Goal: Task Accomplishment & Management: Manage account settings

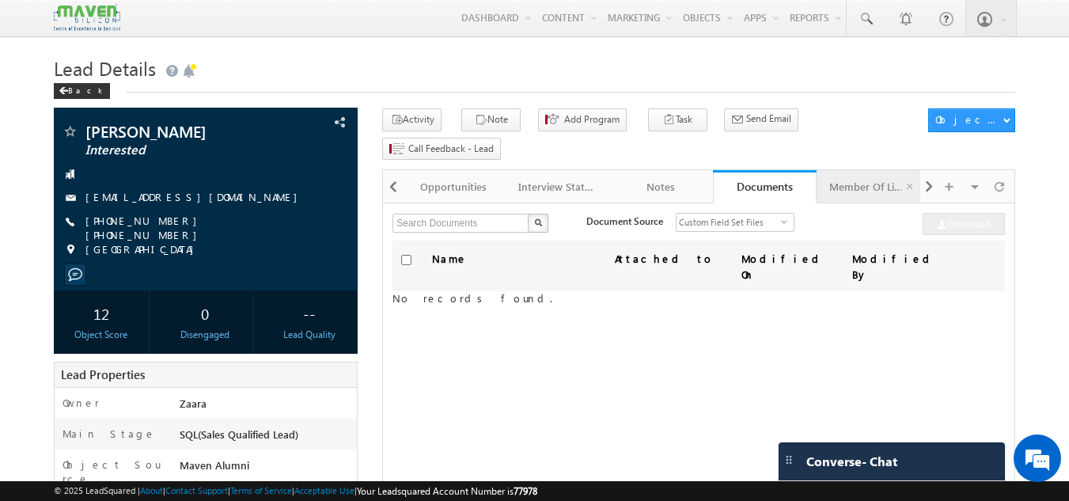
click at [842, 177] on div "Member Of Lists" at bounding box center [867, 186] width 77 height 19
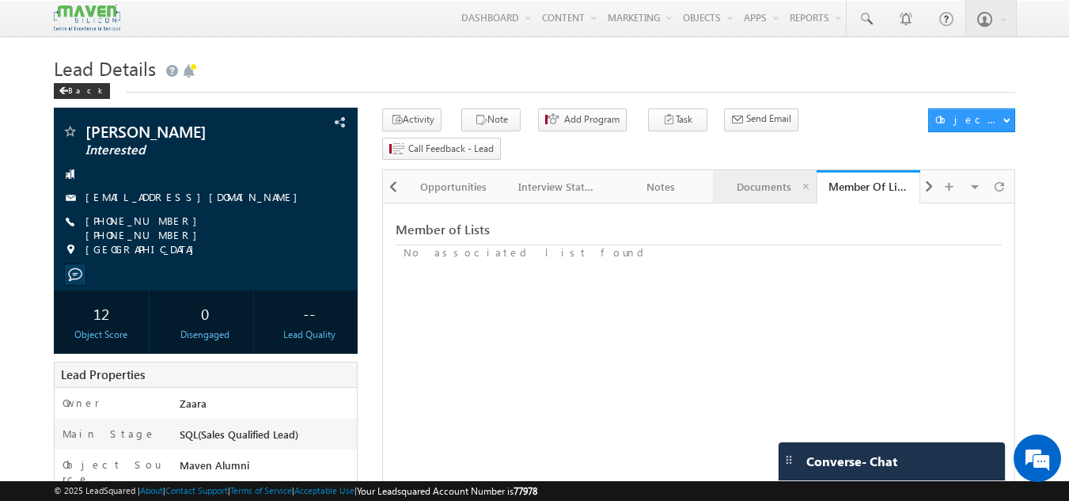
click at [769, 177] on div "Documents" at bounding box center [763, 186] width 77 height 19
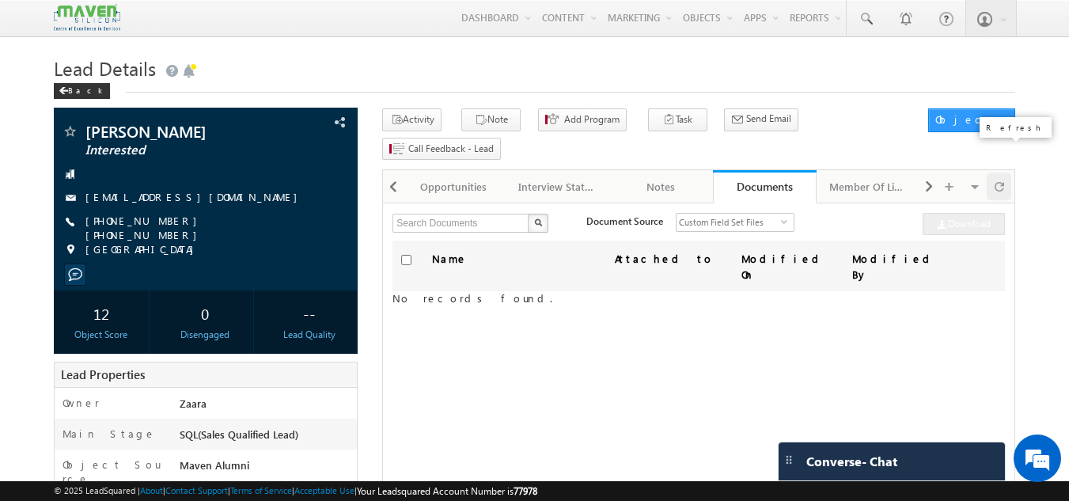
click at [995, 172] on span at bounding box center [998, 186] width 9 height 28
click at [397, 172] on span at bounding box center [392, 186] width 9 height 28
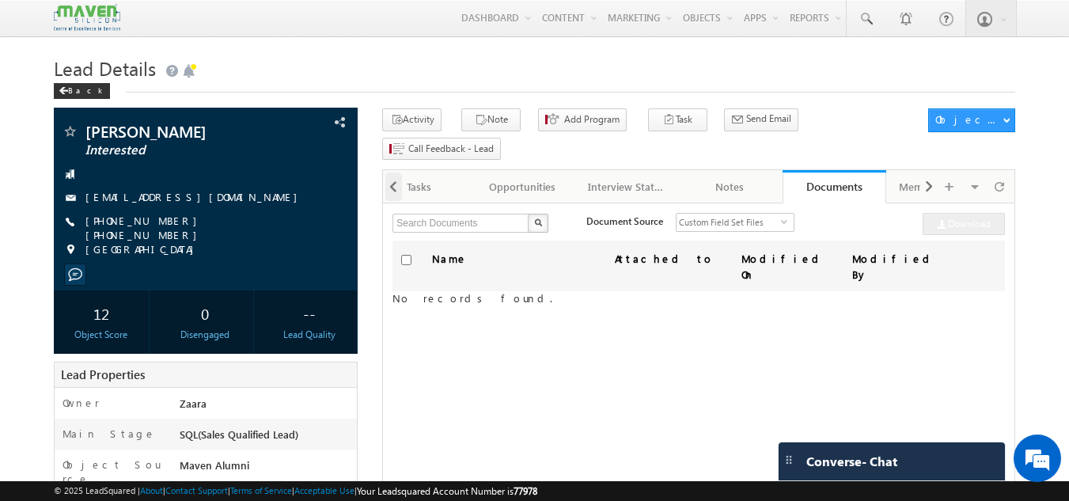
click at [397, 172] on span at bounding box center [392, 186] width 9 height 28
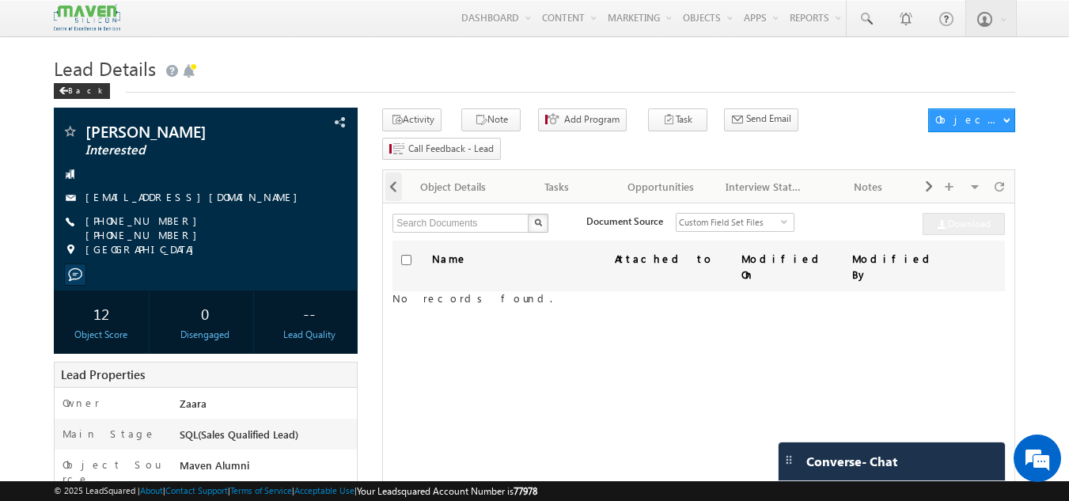
click at [397, 172] on span at bounding box center [392, 186] width 9 height 28
click at [992, 172] on div at bounding box center [998, 186] width 25 height 28
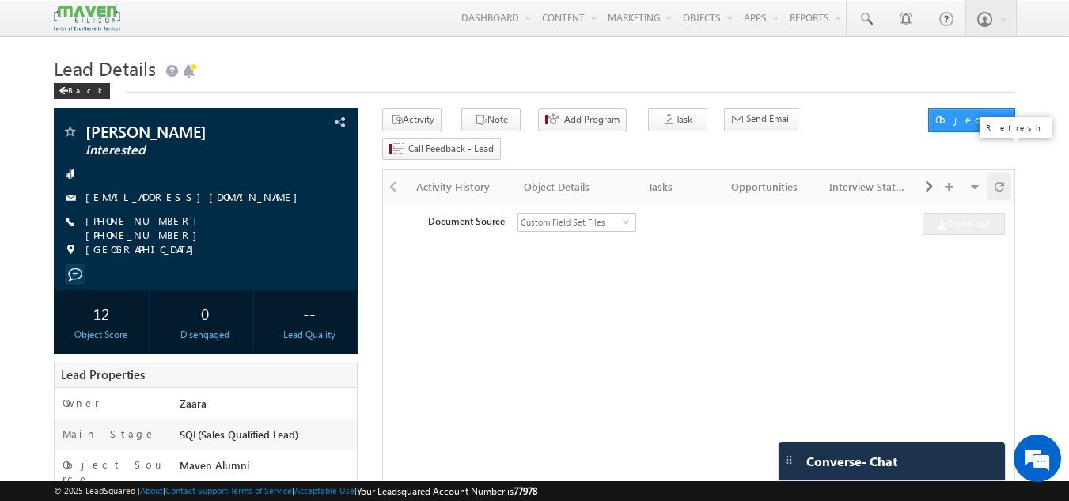
click at [992, 172] on div at bounding box center [998, 186] width 25 height 28
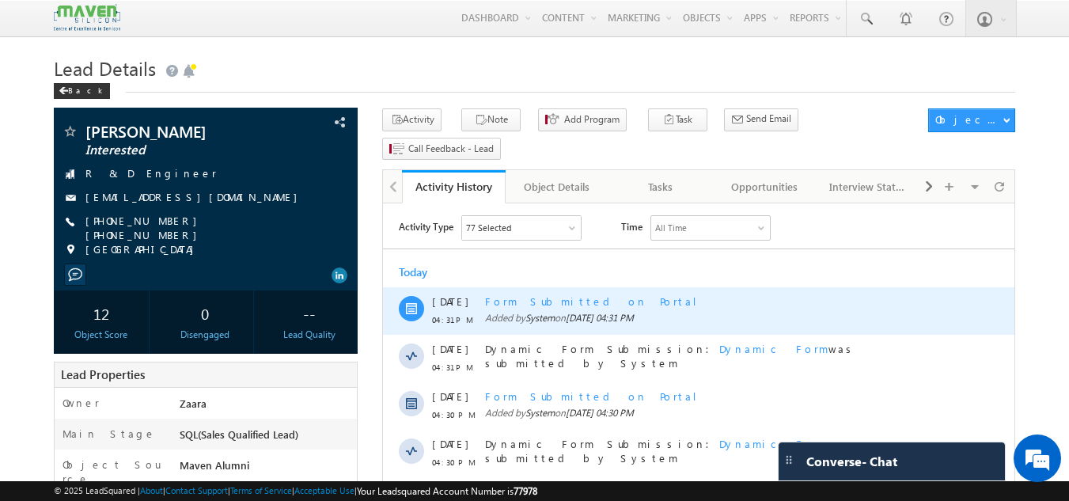
click at [553, 301] on div "Form Submitted on Portal" at bounding box center [716, 301] width 462 height 14
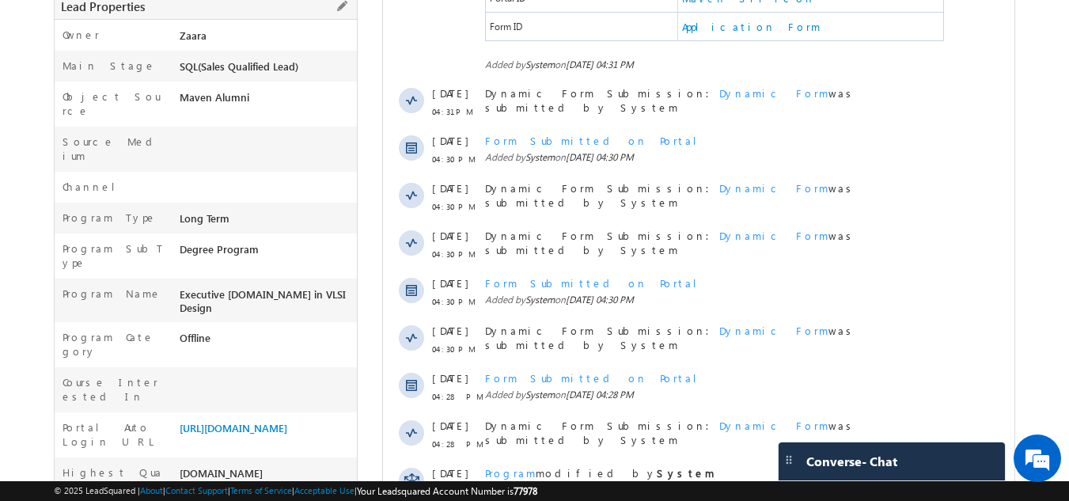
scroll to position [395, 0]
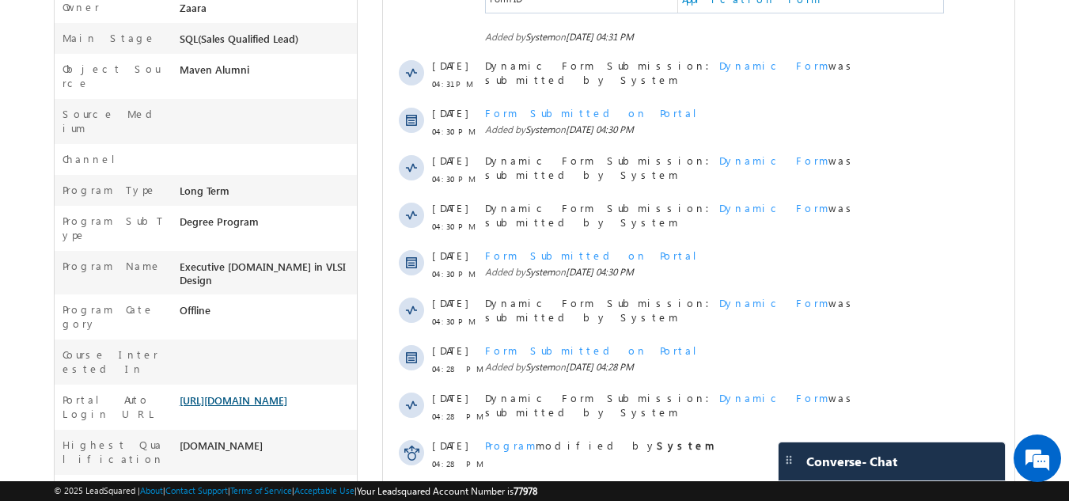
click at [220, 393] on link "[URL][DOMAIN_NAME]" at bounding box center [234, 399] width 108 height 13
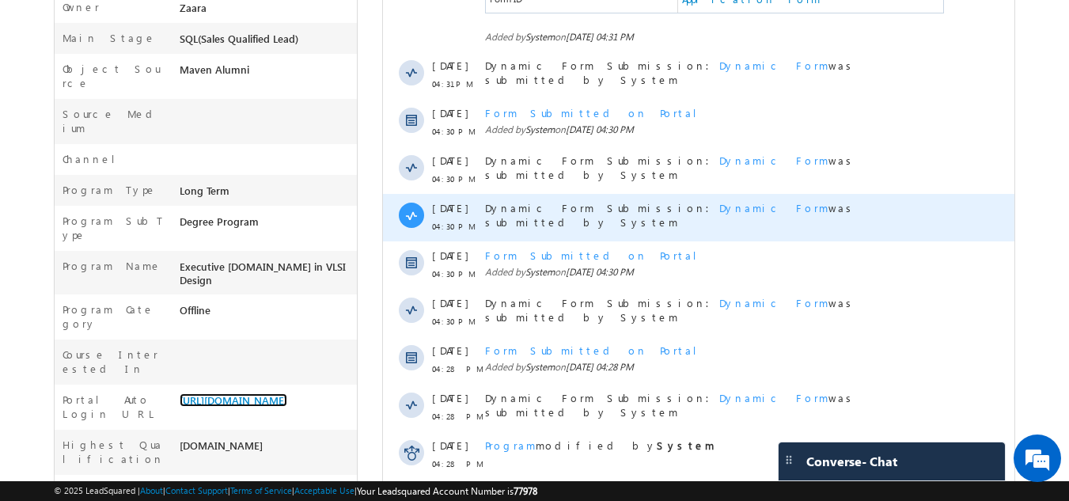
scroll to position [237, 0]
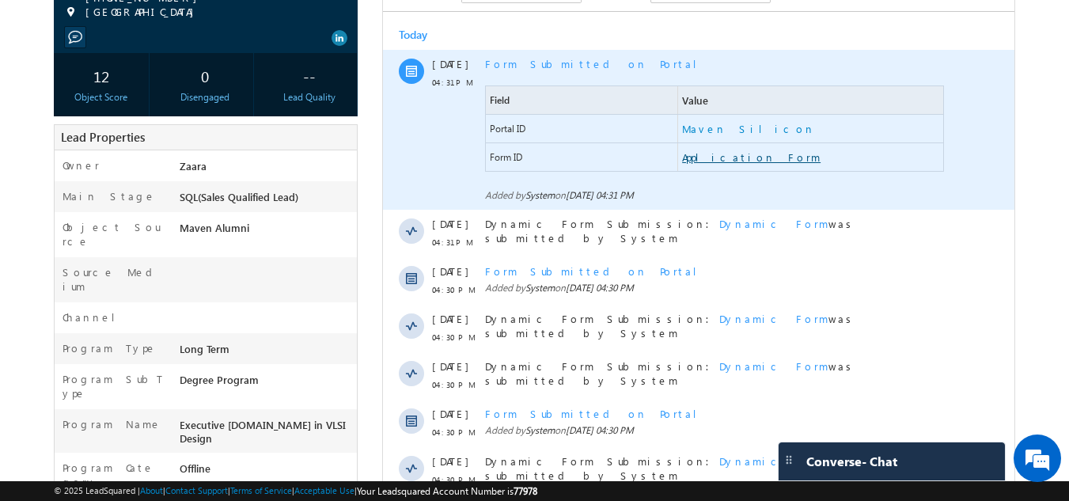
click at [710, 154] on link "Application Form" at bounding box center [751, 157] width 138 height 14
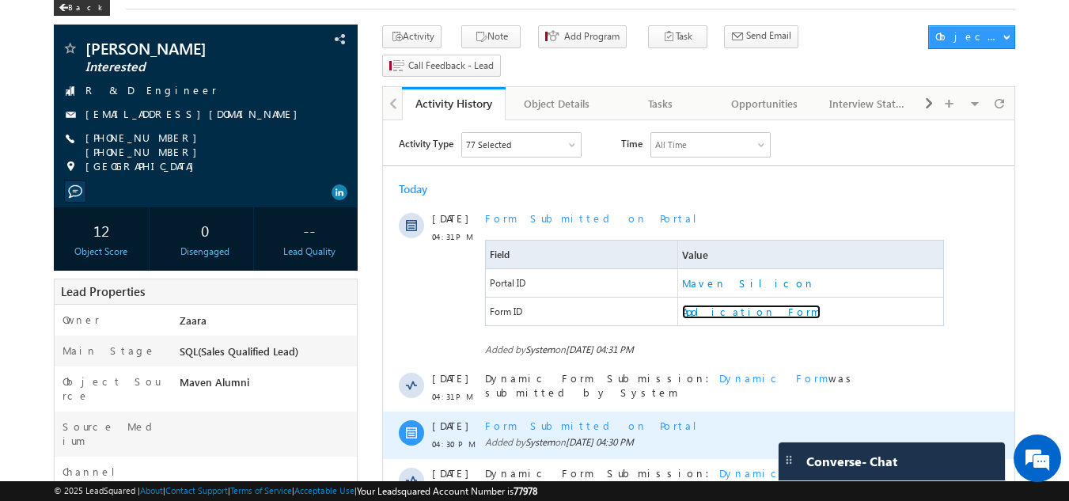
scroll to position [79, 0]
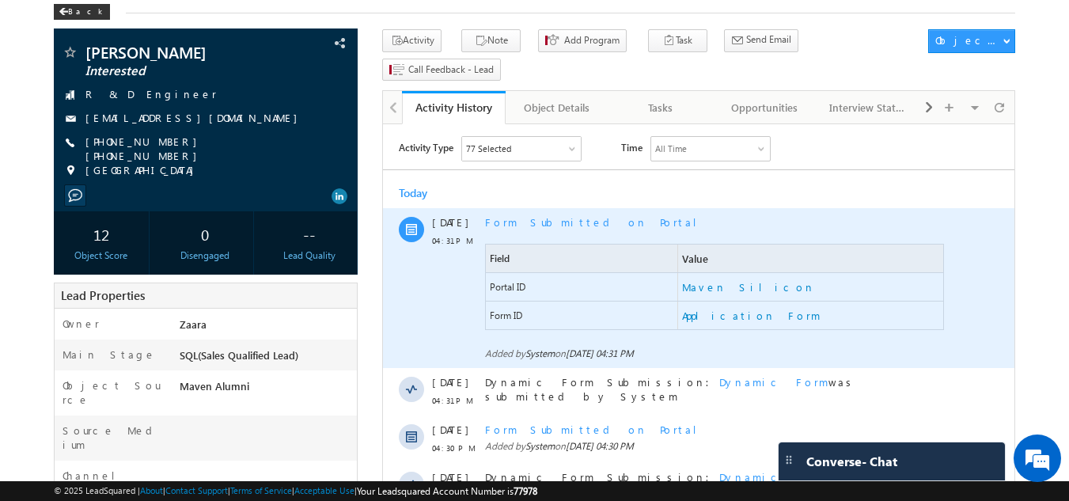
click at [565, 220] on div "Form Submitted on Portal" at bounding box center [716, 222] width 462 height 14
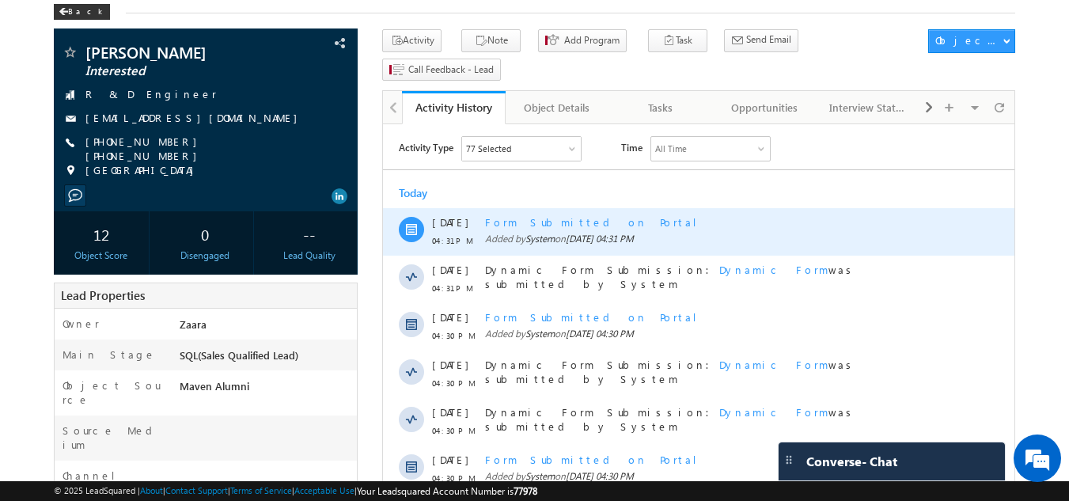
click at [565, 220] on div "Form Submitted on Portal" at bounding box center [716, 222] width 462 height 14
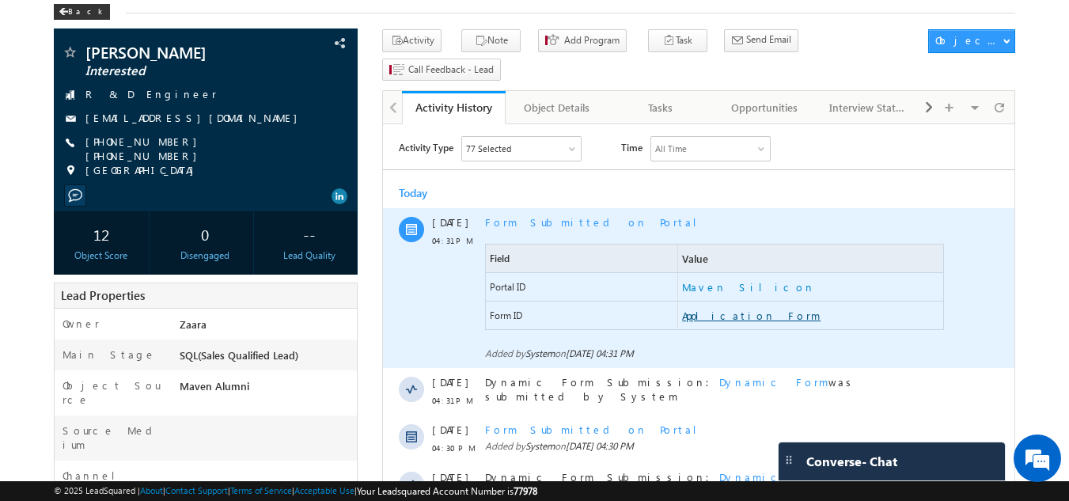
click at [704, 314] on link "Application Form" at bounding box center [751, 315] width 138 height 14
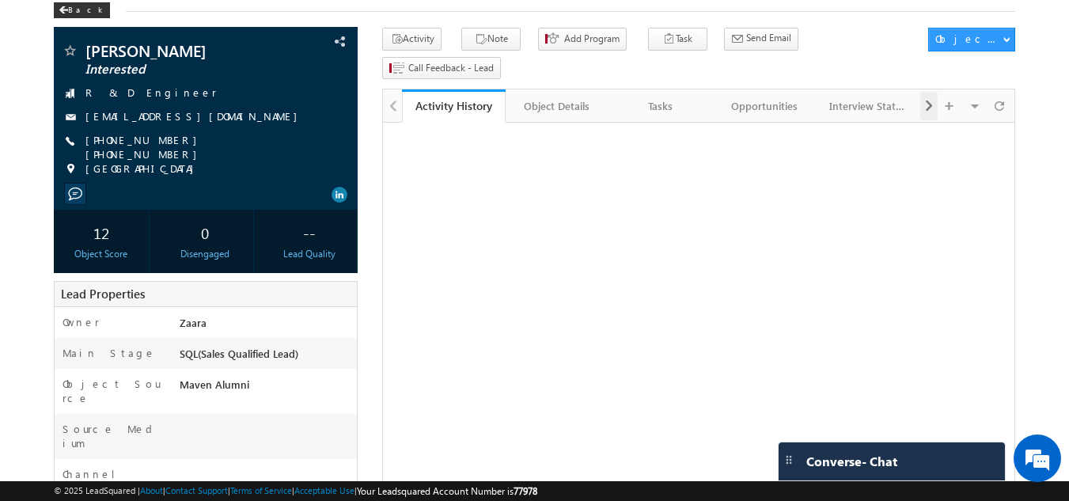
drag, startPoint x: 0, startPoint y: 0, endPoint x: 933, endPoint y: 85, distance: 936.5
click at [933, 92] on span at bounding box center [928, 106] width 9 height 28
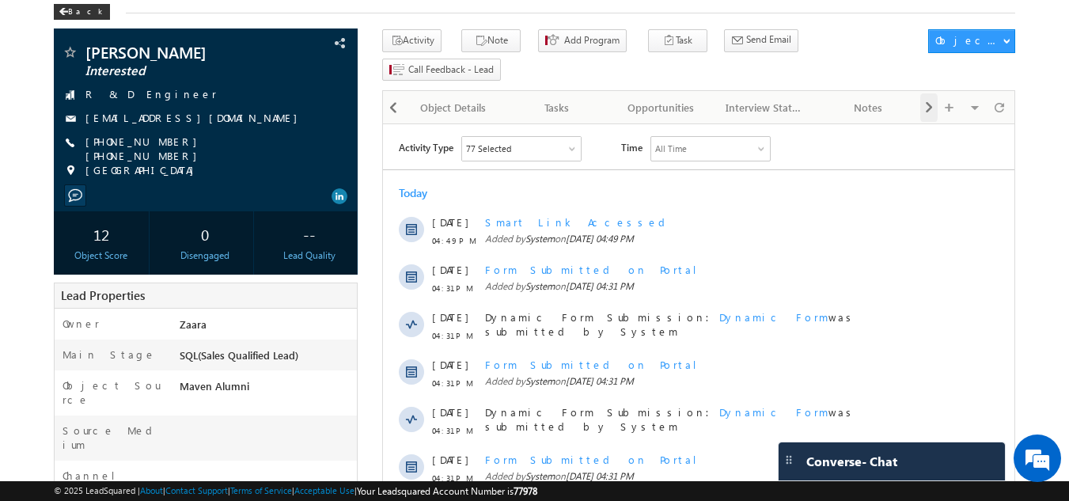
click at [931, 93] on span at bounding box center [928, 107] width 9 height 28
click at [870, 98] on div "Documents" at bounding box center [867, 107] width 77 height 19
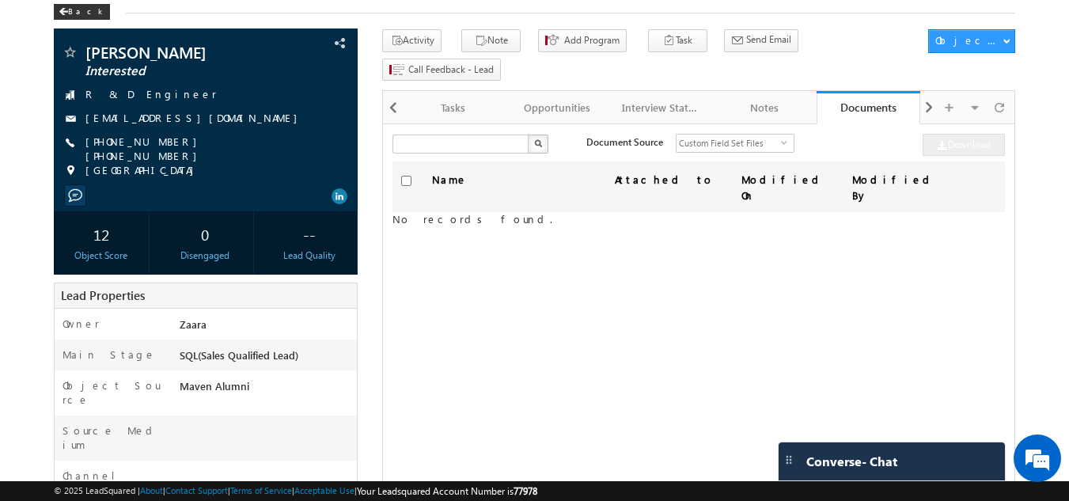
click at [535, 139] on img "button" at bounding box center [538, 143] width 8 height 8
click at [711, 134] on span "Custom Field Set Files" at bounding box center [728, 142] width 104 height 17
click at [721, 134] on li "Attachments" at bounding box center [725, 135] width 117 height 16
click at [781, 134] on span "select" at bounding box center [787, 147] width 13 height 27
click at [781, 138] on span "select" at bounding box center [787, 141] width 13 height 7
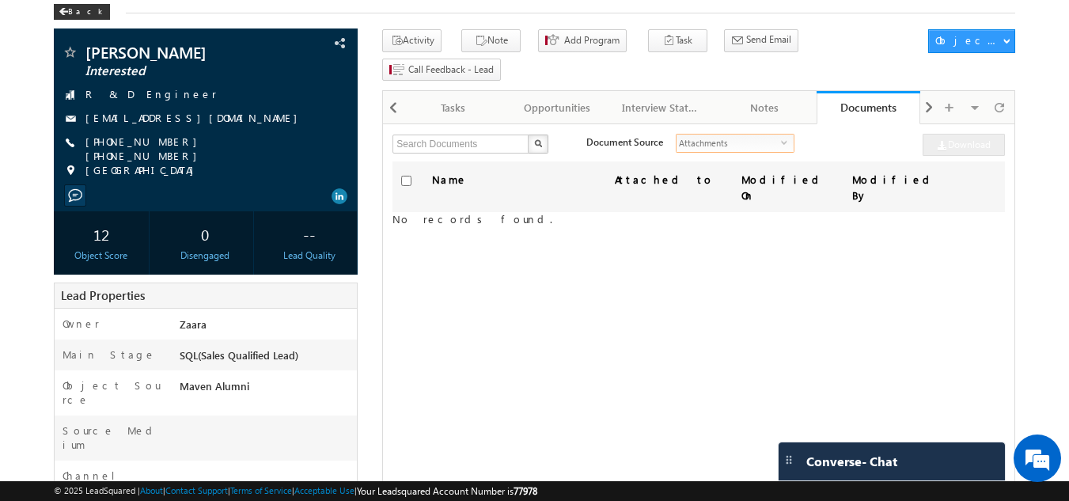
click at [781, 138] on span "select" at bounding box center [787, 141] width 13 height 7
click at [388, 93] on span at bounding box center [392, 107] width 9 height 28
click at [392, 93] on span at bounding box center [392, 107] width 9 height 28
click at [392, 91] on div at bounding box center [392, 106] width 19 height 31
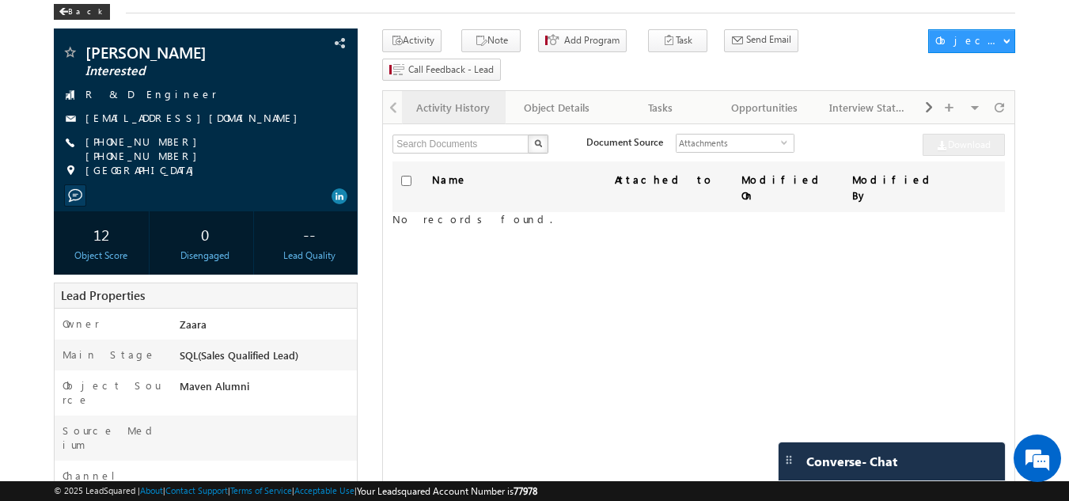
click at [482, 98] on div "Activity History" at bounding box center [452, 107] width 77 height 19
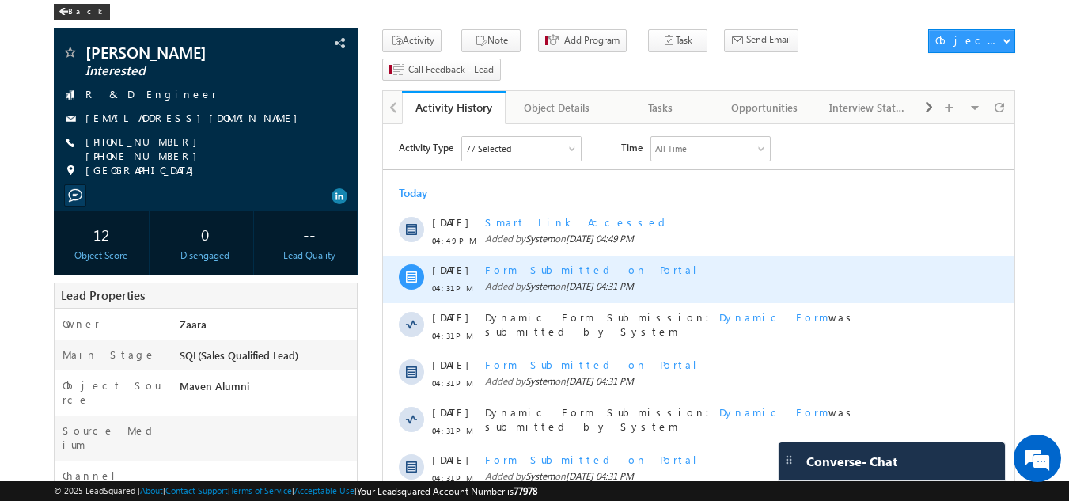
click at [569, 273] on div "Form Submitted on Portal" at bounding box center [716, 270] width 462 height 14
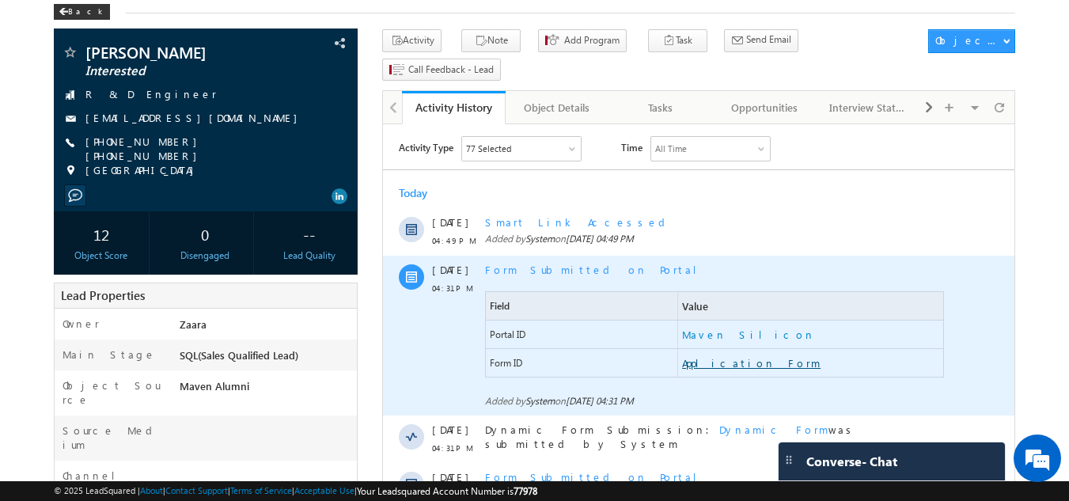
click at [745, 365] on link "Application Form" at bounding box center [751, 363] width 138 height 14
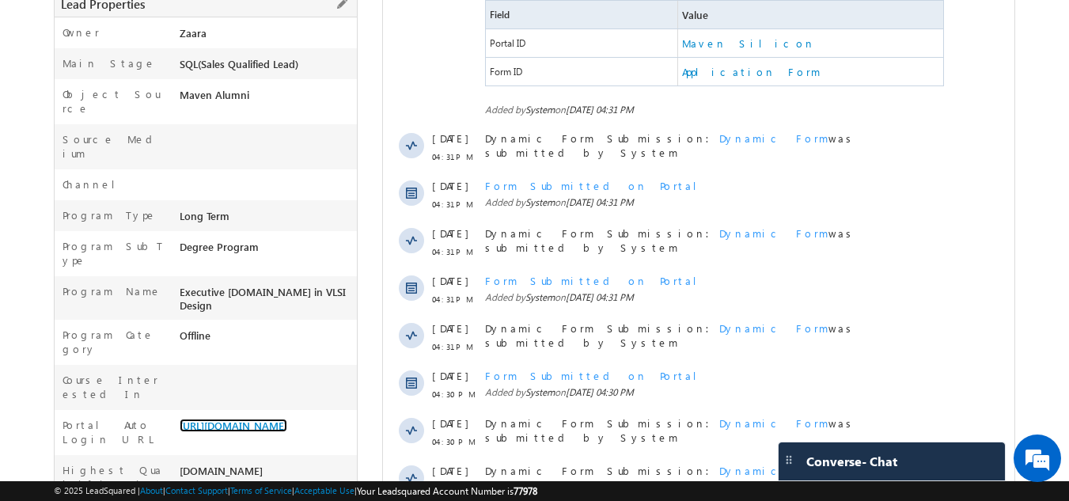
scroll to position [153, 0]
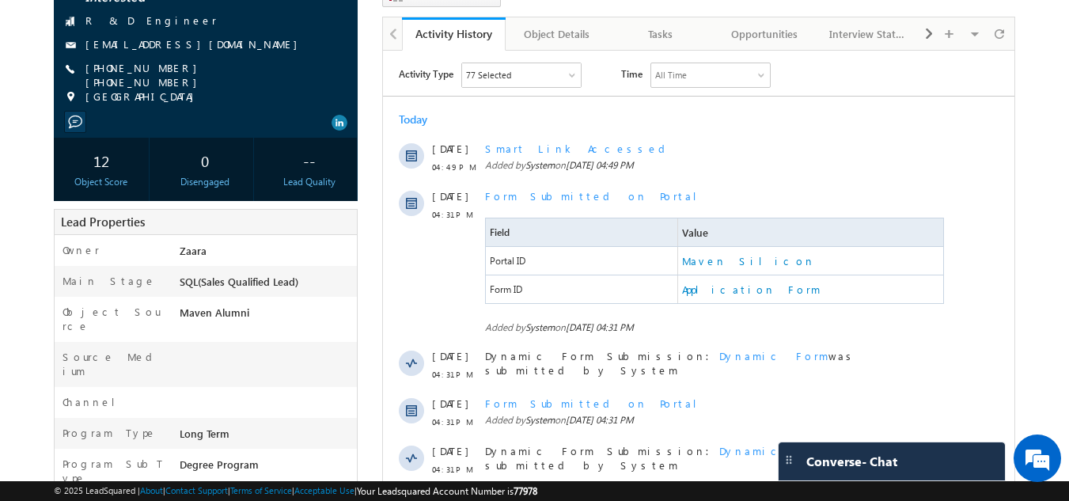
click at [233, 48] on div "divyasanthimurugan@gmail.com" at bounding box center [206, 45] width 289 height 16
copy div "divyasanthimurugan@gmail.com"
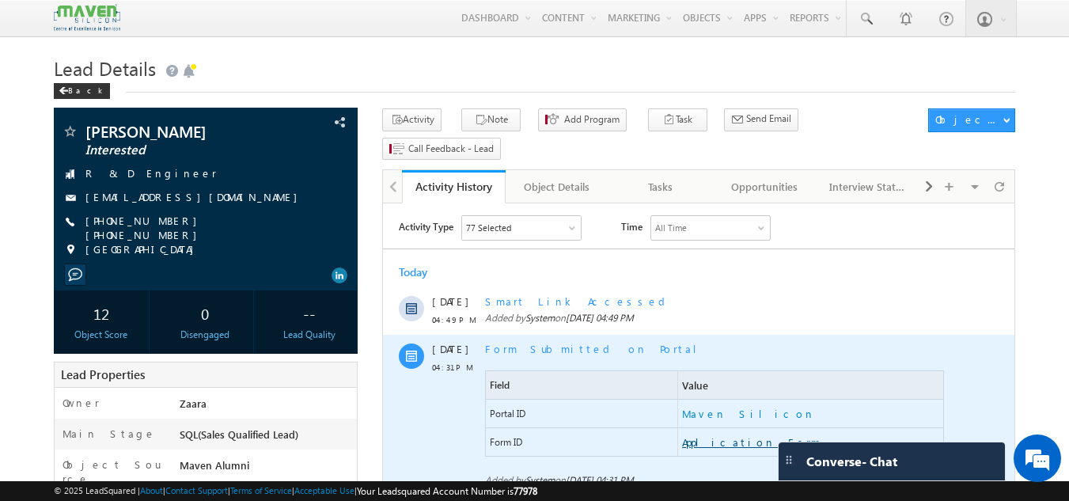
click at [698, 443] on link "Application Form" at bounding box center [751, 442] width 138 height 14
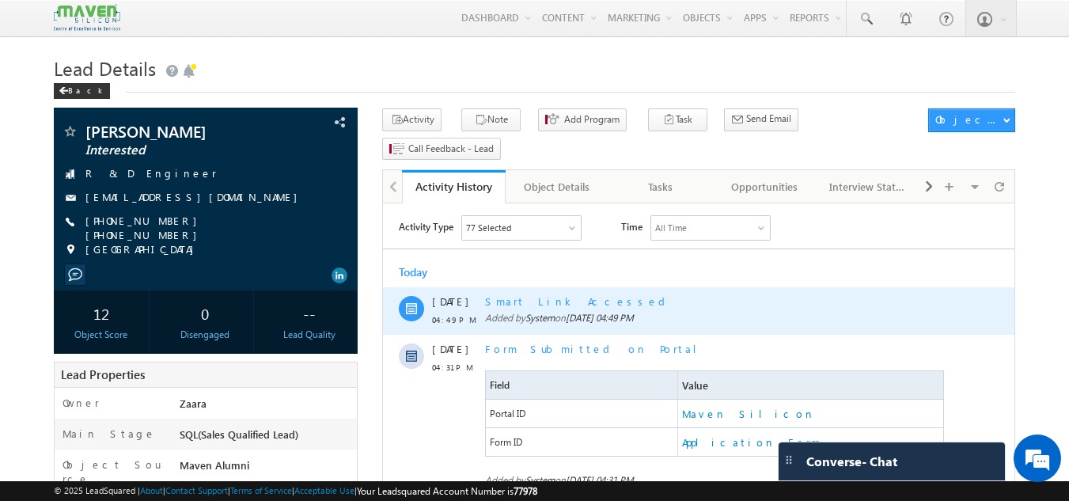
click at [509, 305] on div "Smart Link Accessed" at bounding box center [716, 301] width 462 height 14
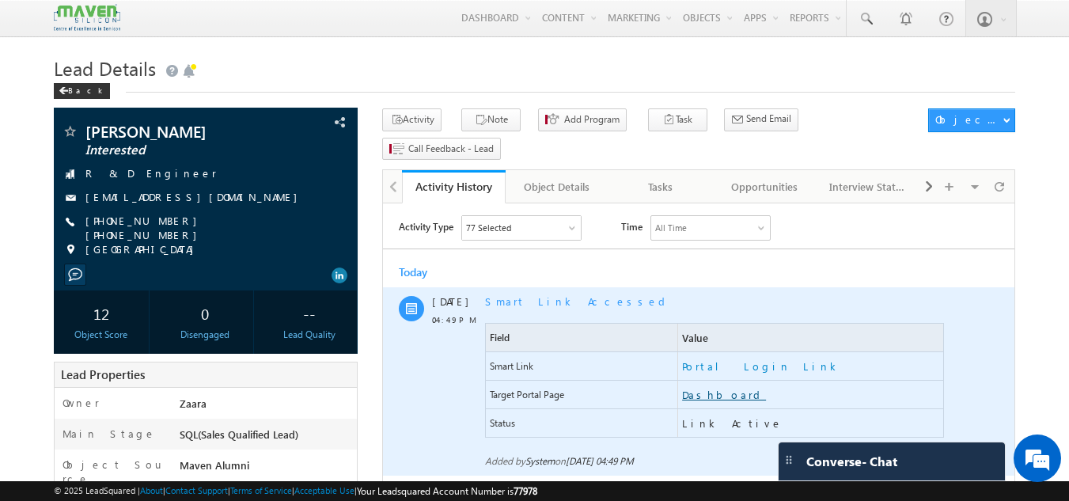
click at [706, 391] on link "Dashboard" at bounding box center [724, 395] width 84 height 14
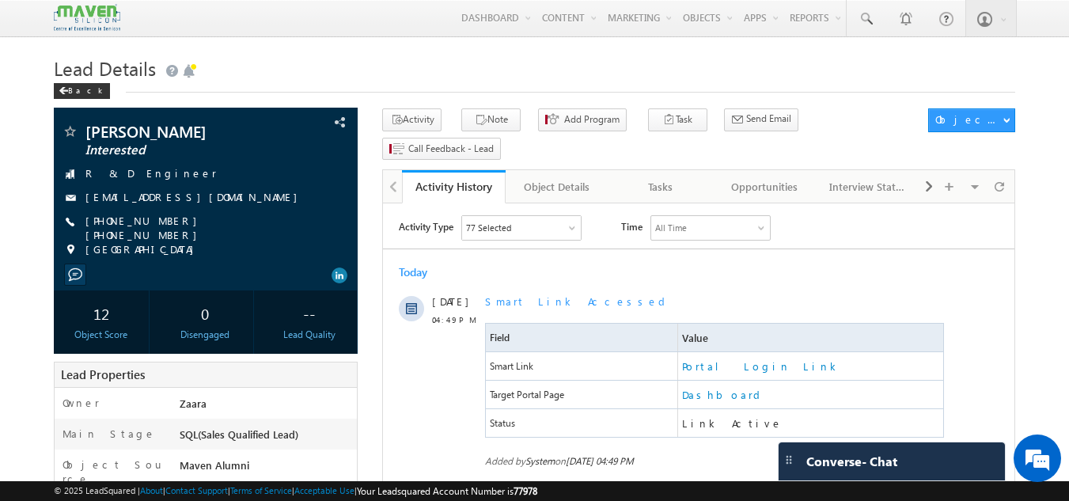
click at [925, 172] on span at bounding box center [928, 186] width 9 height 28
click at [893, 177] on div "Documents" at bounding box center [867, 186] width 77 height 19
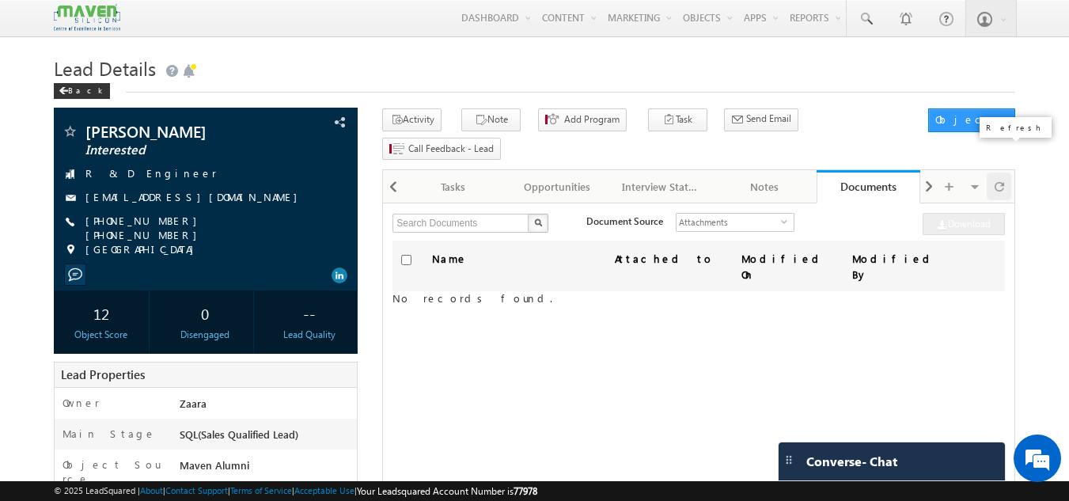
click at [997, 172] on span at bounding box center [998, 186] width 9 height 28
click at [995, 172] on span at bounding box center [998, 186] width 9 height 28
click at [1000, 172] on span at bounding box center [998, 186] width 9 height 28
click at [490, 327] on div "Name Attached to Modified On Modified By No records found." at bounding box center [698, 437] width 612 height 395
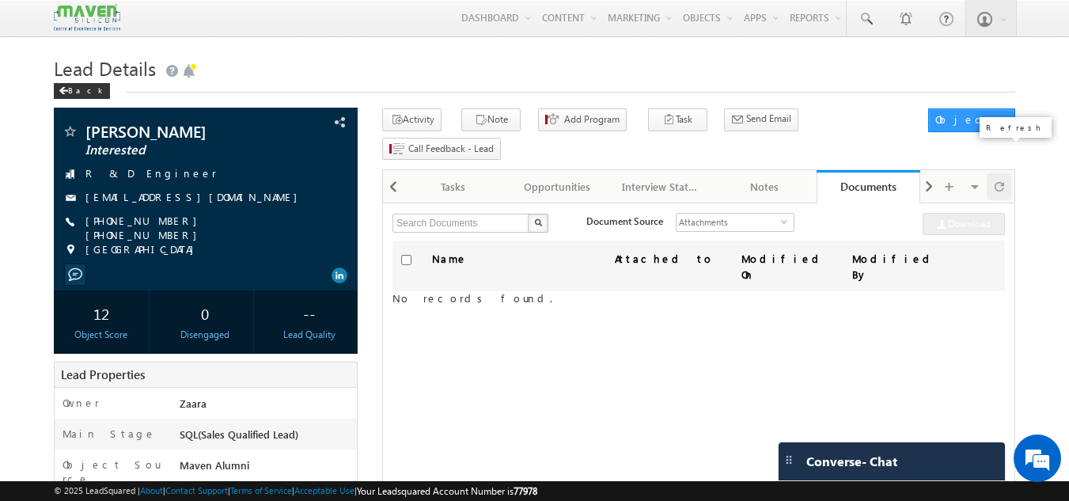
click at [997, 172] on span at bounding box center [998, 186] width 9 height 28
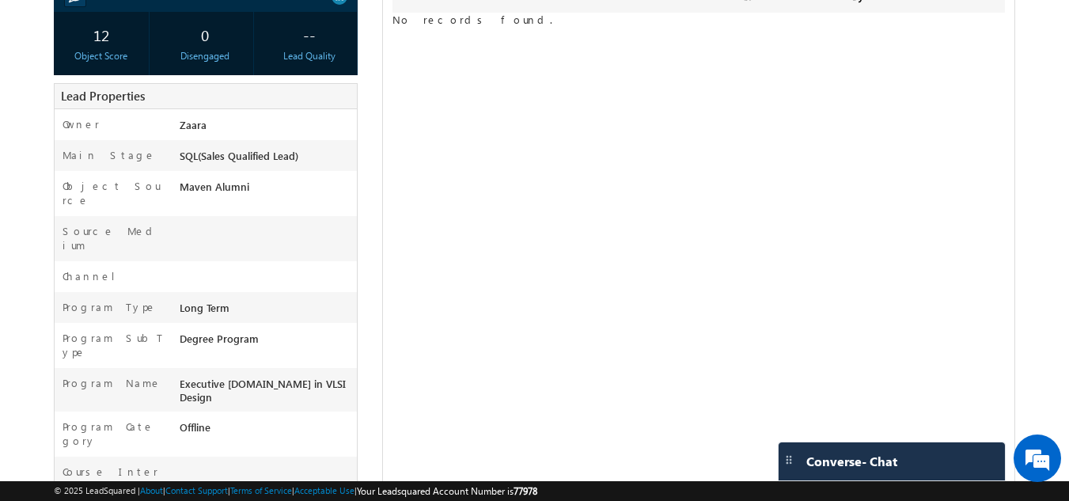
scroll to position [79, 0]
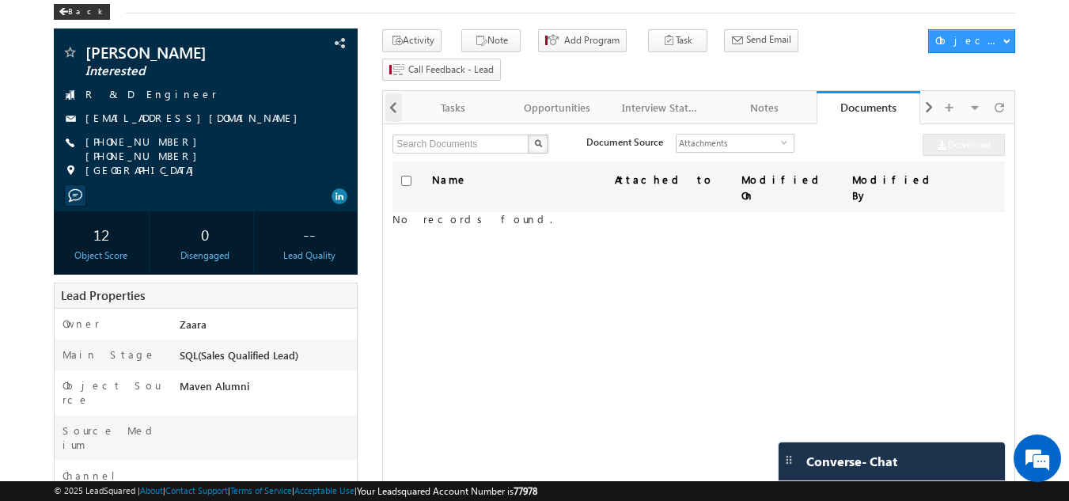
click at [392, 93] on span at bounding box center [392, 107] width 9 height 28
click at [392, 91] on div at bounding box center [392, 106] width 19 height 31
click at [928, 93] on span at bounding box center [928, 107] width 9 height 28
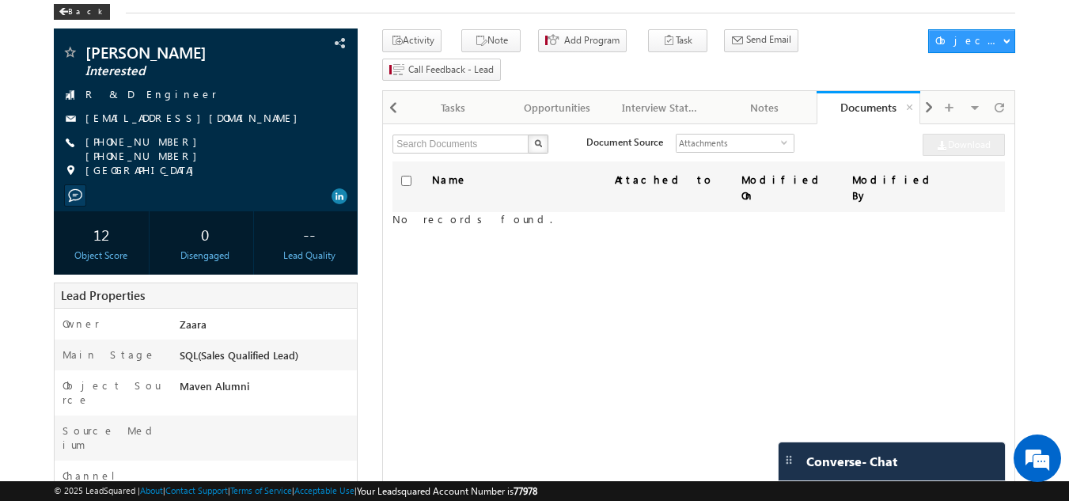
click at [868, 91] on link "Documents" at bounding box center [868, 107] width 104 height 33
click at [698, 134] on span "Attachments" at bounding box center [728, 142] width 104 height 17
click at [698, 146] on li "Custom Field Set Files" at bounding box center [725, 150] width 117 height 16
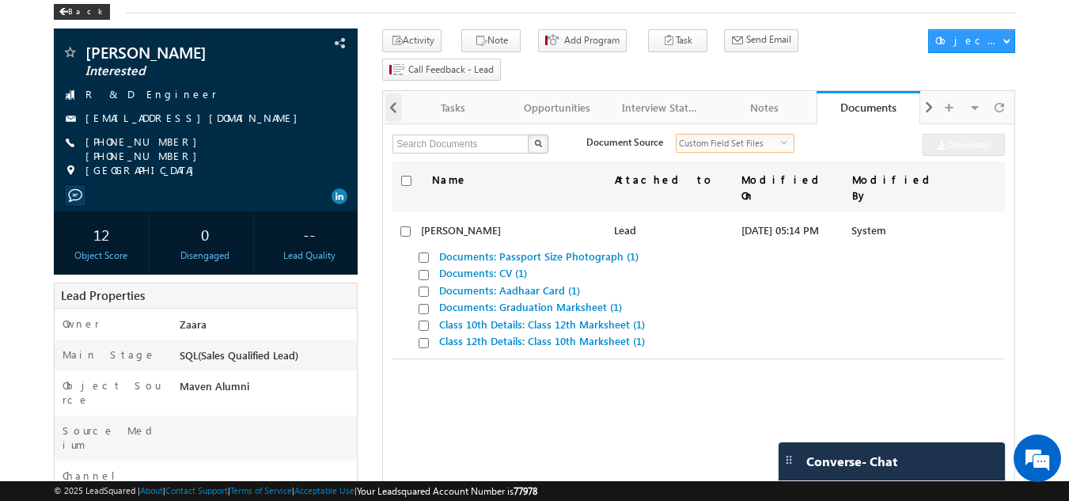
click at [391, 93] on span at bounding box center [392, 107] width 9 height 28
click at [391, 91] on div at bounding box center [392, 106] width 19 height 31
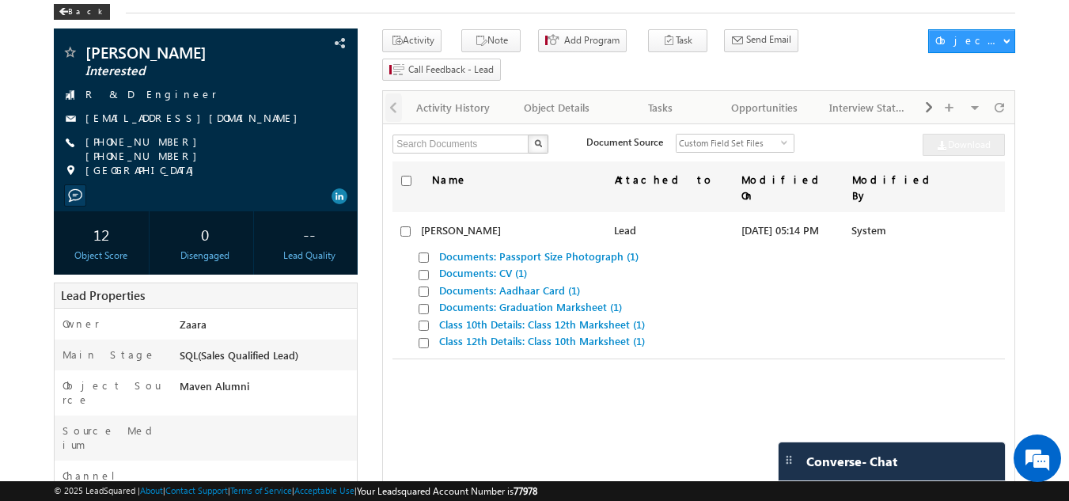
click at [391, 91] on div at bounding box center [392, 106] width 19 height 31
click at [422, 98] on div "Activity History" at bounding box center [452, 107] width 77 height 19
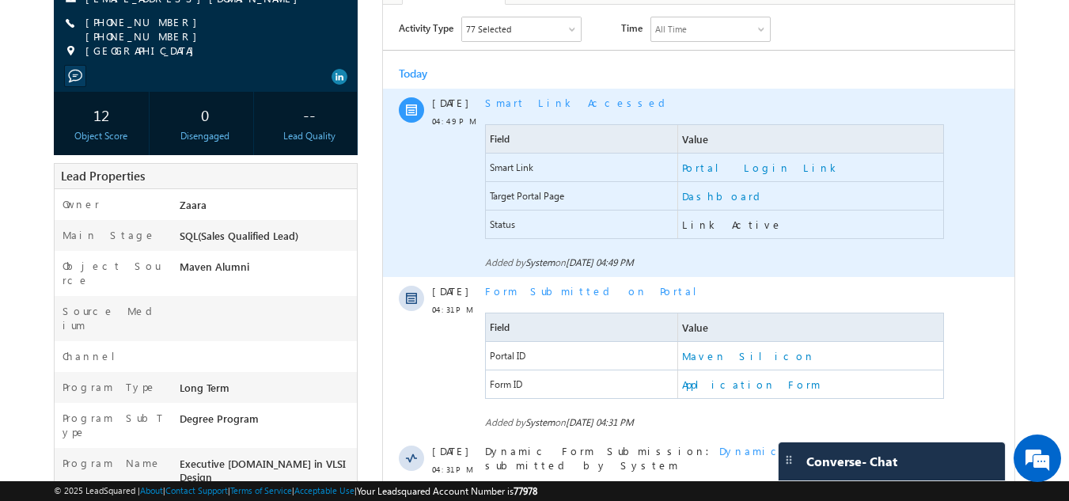
scroll to position [0, 0]
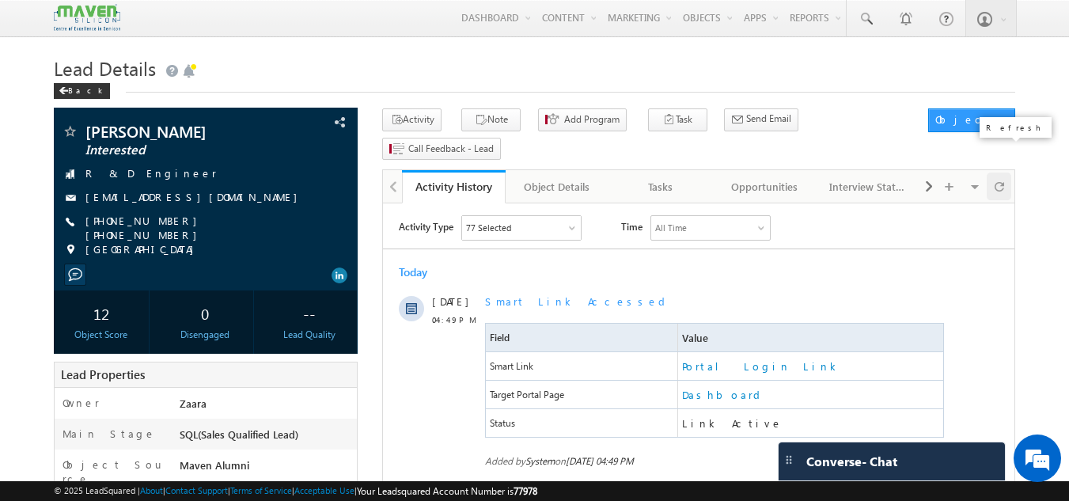
click at [1001, 172] on span at bounding box center [998, 186] width 9 height 28
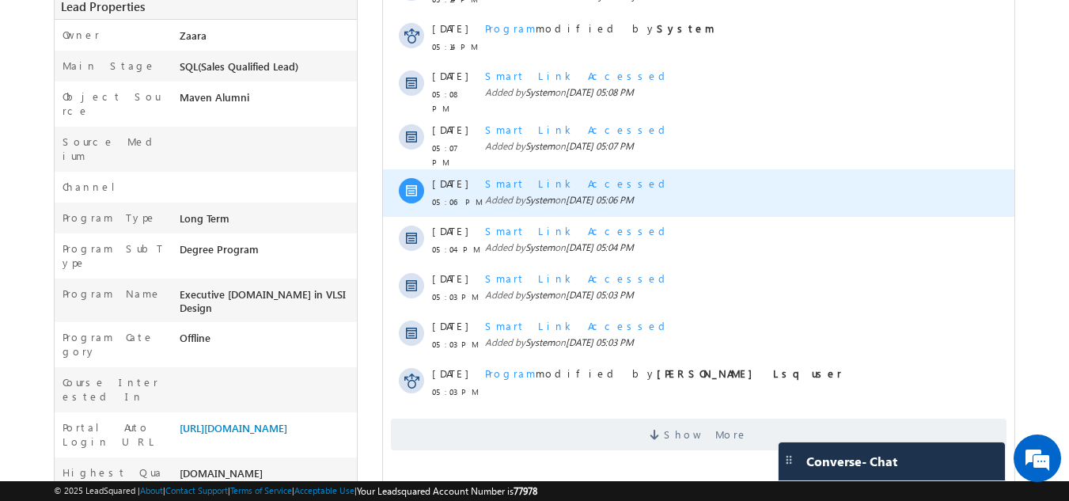
scroll to position [395, 0]
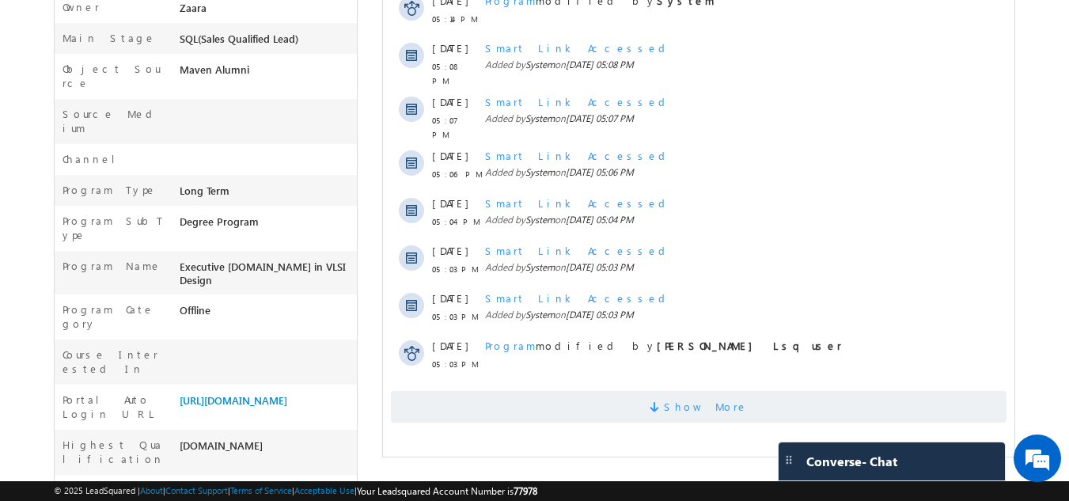
click at [647, 399] on span "Show More" at bounding box center [698, 407] width 615 height 32
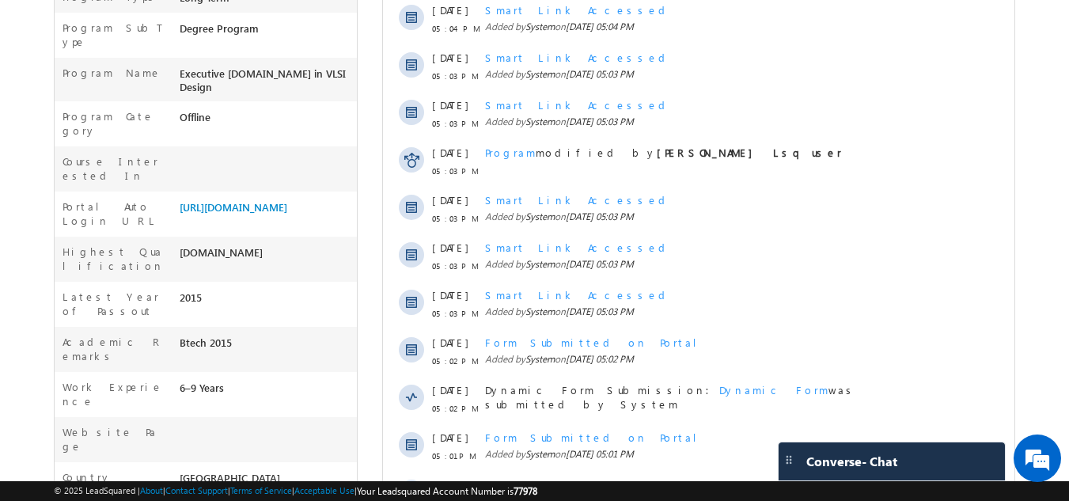
scroll to position [475, 0]
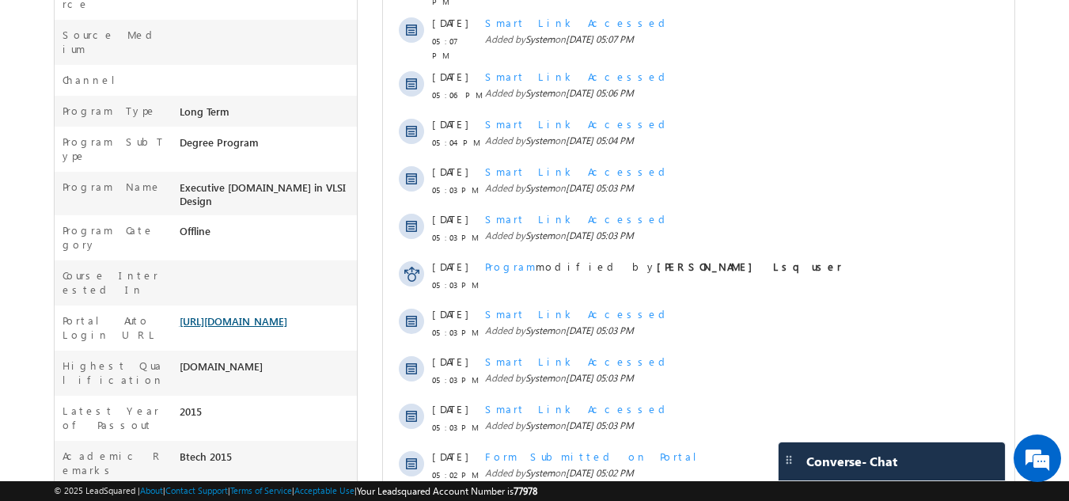
click at [241, 314] on link "https://lsq.mx/aiF1" at bounding box center [234, 320] width 108 height 13
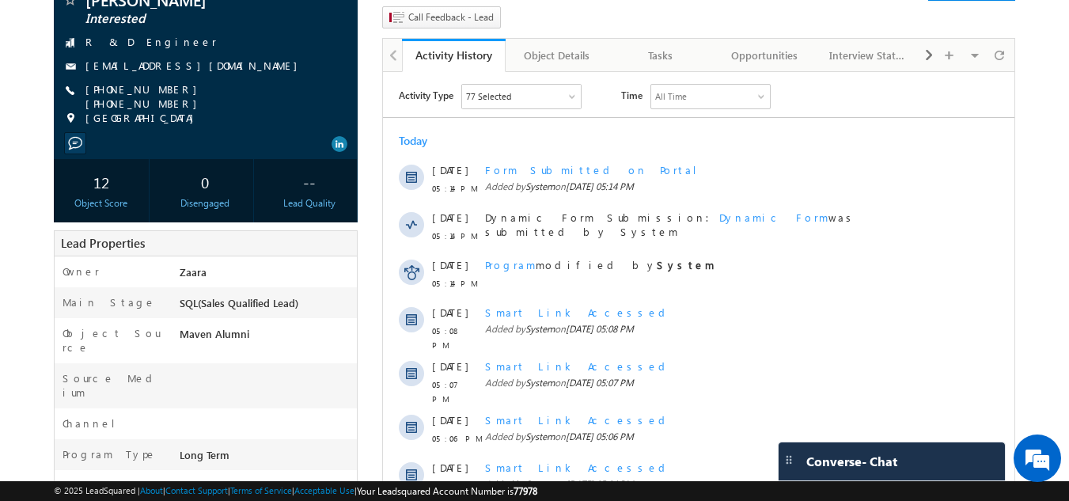
scroll to position [0, 0]
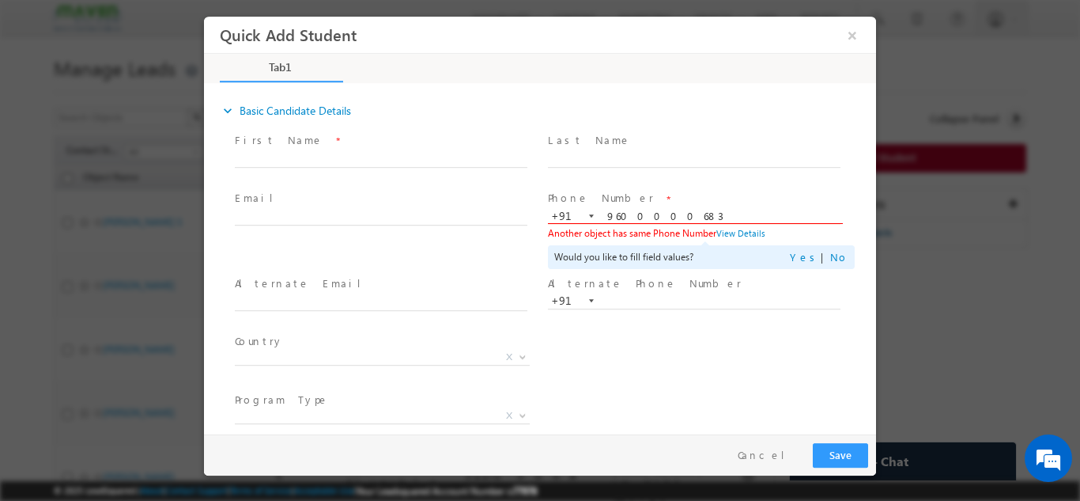
click at [642, 212] on input "9600000683" at bounding box center [694, 216] width 293 height 16
paste input "8072364931"
type input "8072364931"
click at [671, 175] on span at bounding box center [694, 174] width 292 height 17
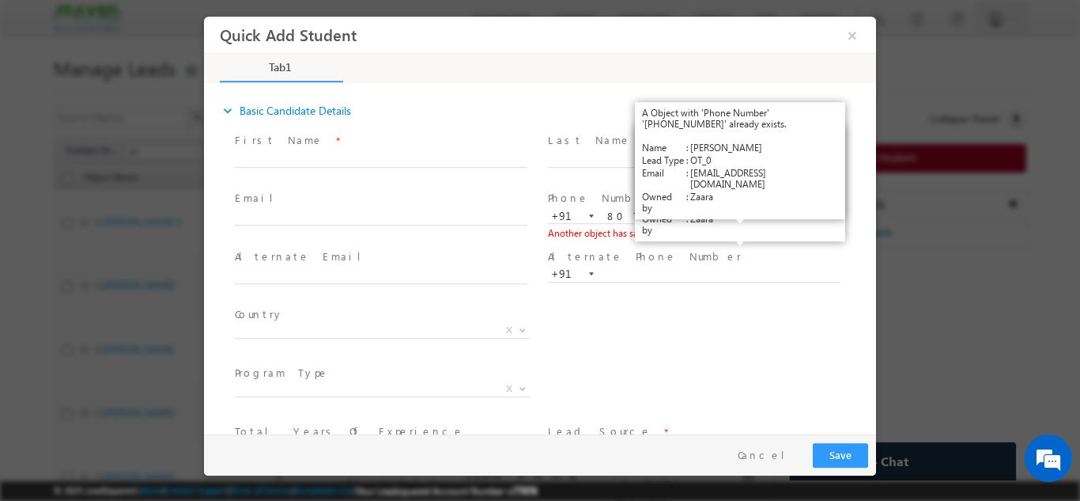
click at [729, 236] on link "View Details" at bounding box center [741, 232] width 49 height 10
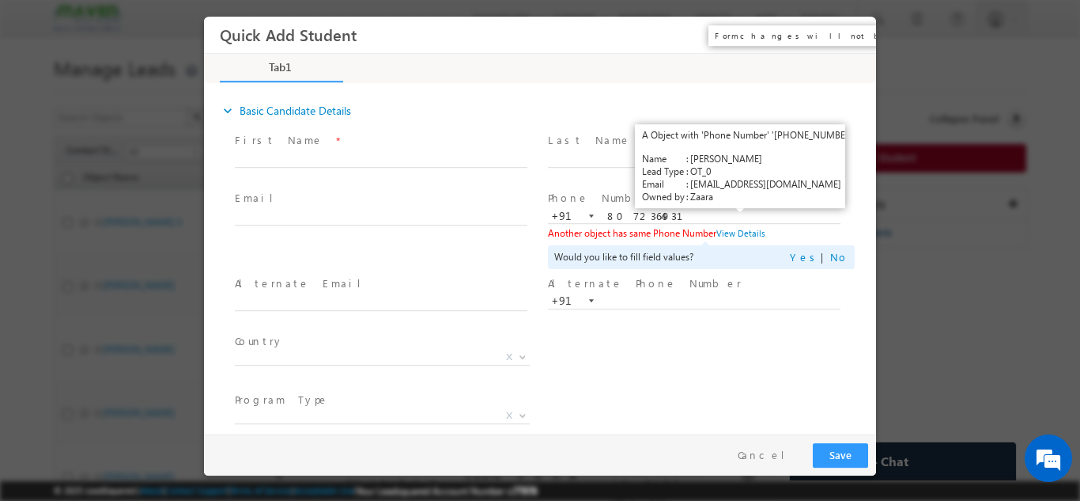
click at [842, 31] on button "×" at bounding box center [852, 34] width 27 height 29
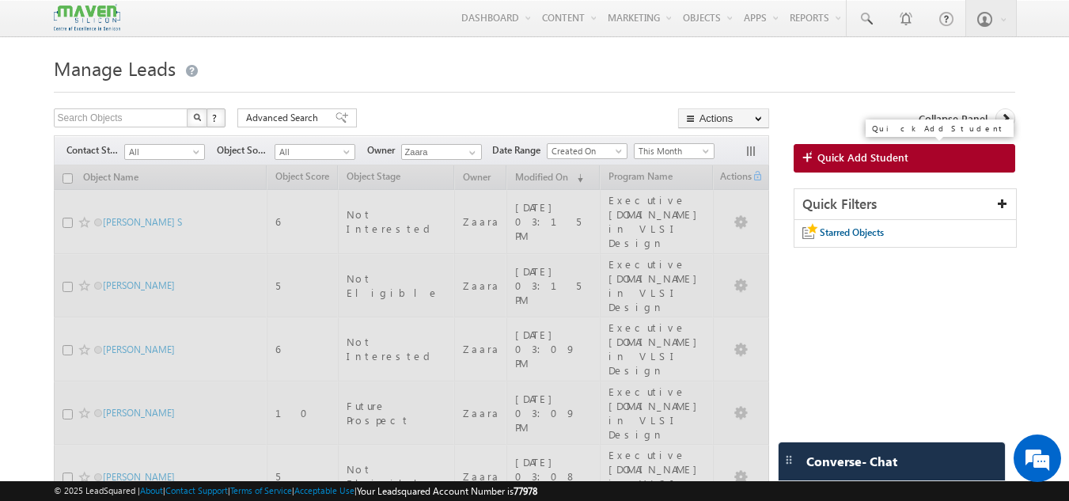
click at [857, 170] on link "Quick Add Student" at bounding box center [904, 158] width 222 height 28
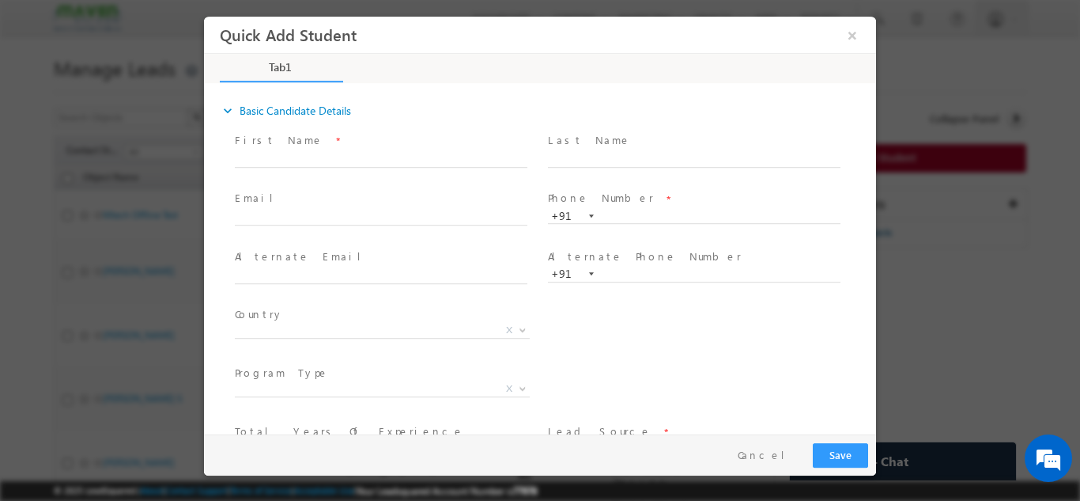
click at [695, 203] on span "Phone Number *" at bounding box center [694, 198] width 292 height 17
click at [692, 212] on input "text" at bounding box center [694, 216] width 293 height 16
paste input "8105964617"
type input "8105964617"
click at [701, 180] on span at bounding box center [694, 174] width 292 height 17
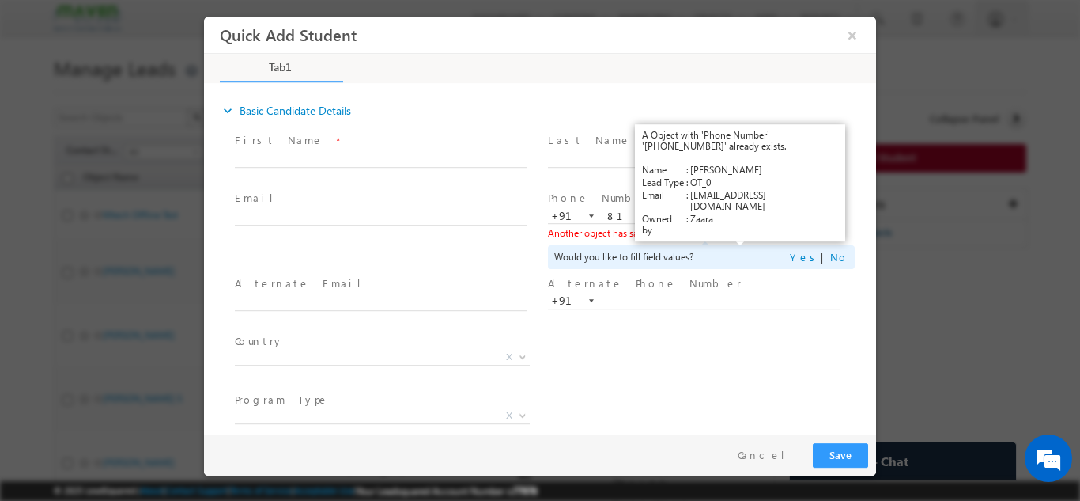
click at [742, 233] on link "View Details" at bounding box center [741, 232] width 49 height 10
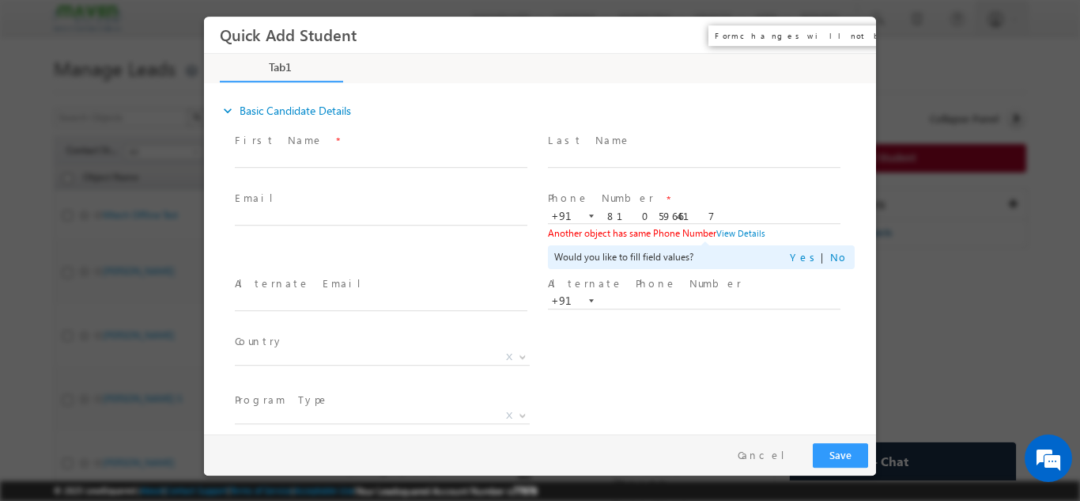
click at [848, 26] on button "×" at bounding box center [852, 34] width 27 height 29
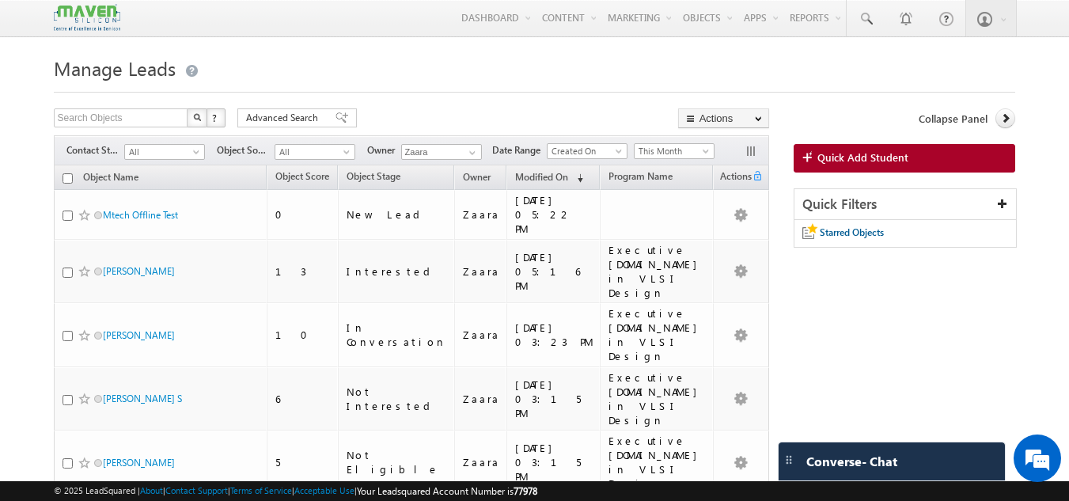
click at [607, 84] on div at bounding box center [535, 87] width 962 height 10
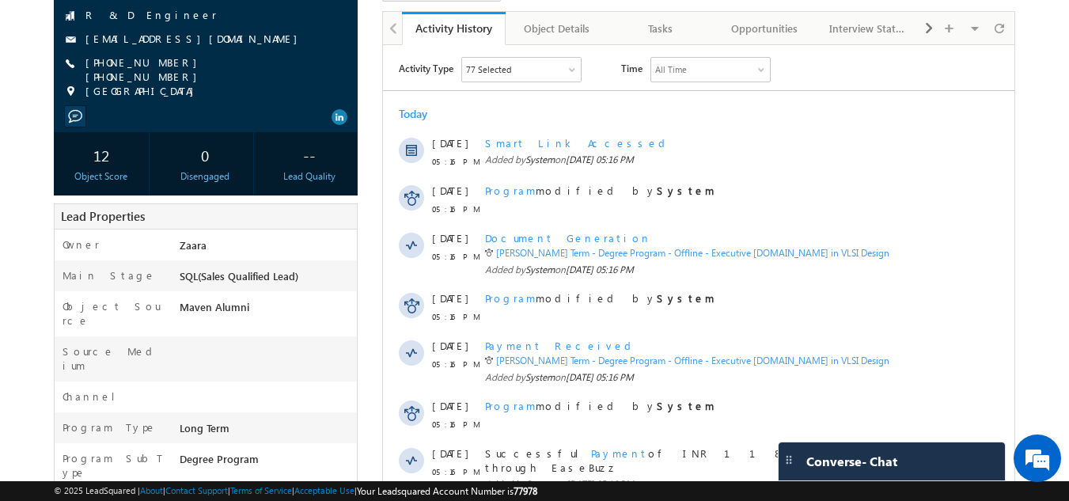
scroll to position [237, 0]
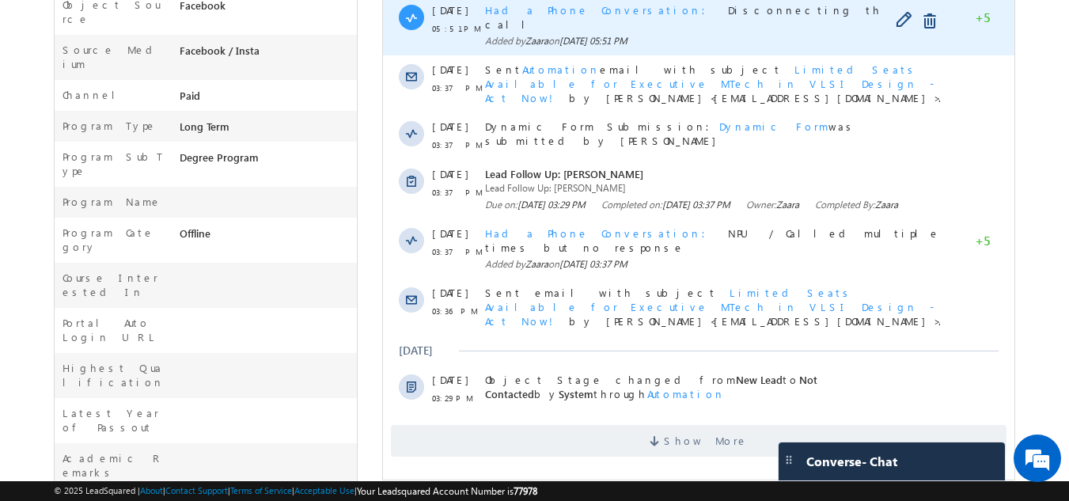
scroll to position [548, 0]
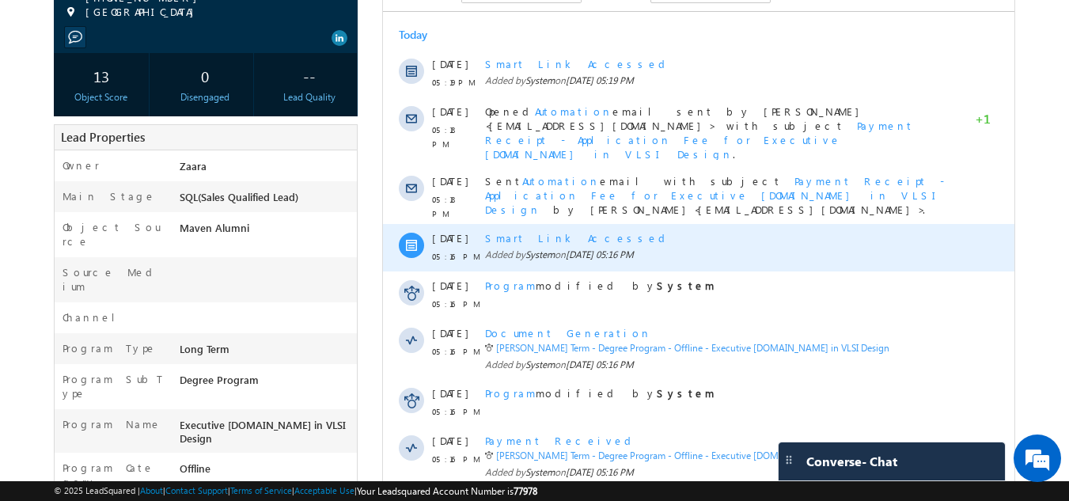
click at [513, 231] on div "Smart Link Accessed" at bounding box center [716, 238] width 462 height 14
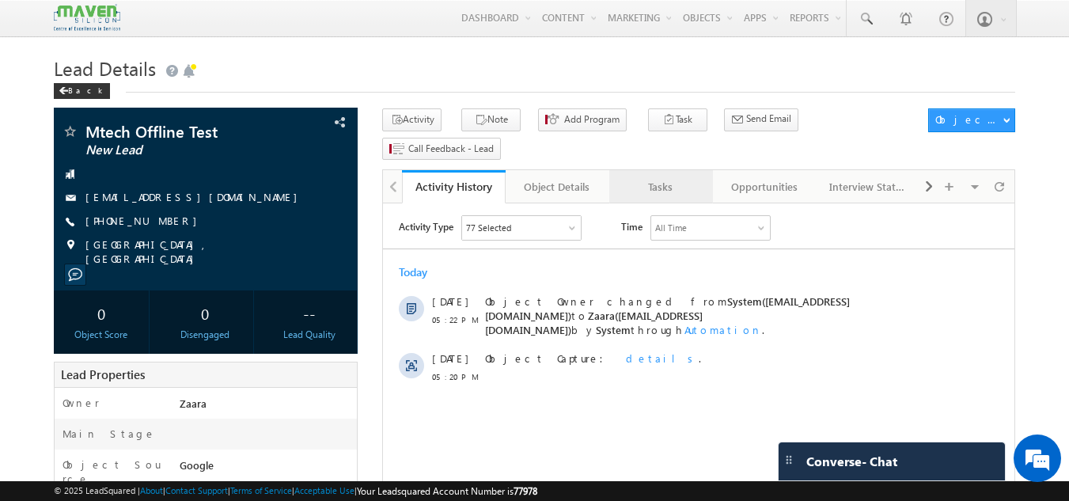
click at [677, 170] on link "Tasks" at bounding box center [661, 186] width 104 height 33
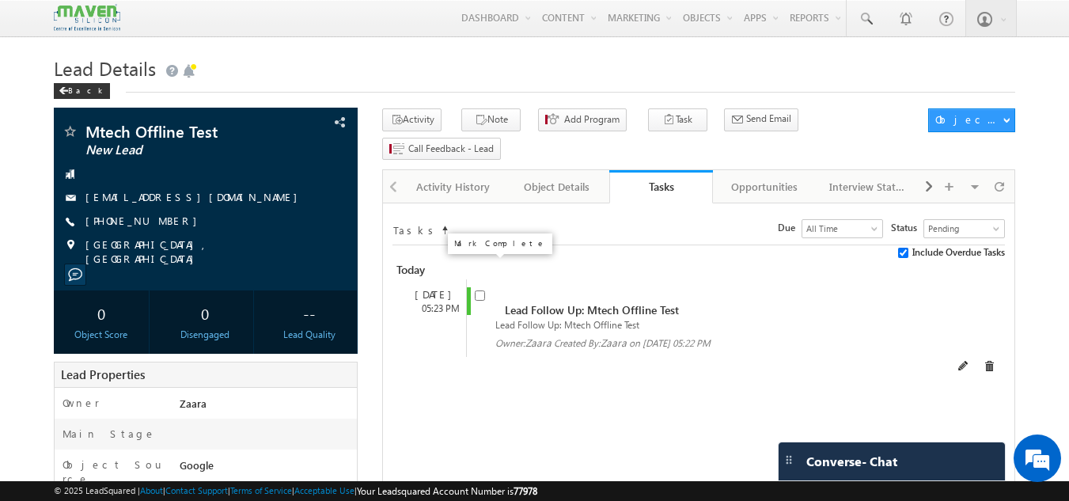
click at [478, 290] on input "checkbox" at bounding box center [480, 295] width 10 height 10
checkbox input "false"
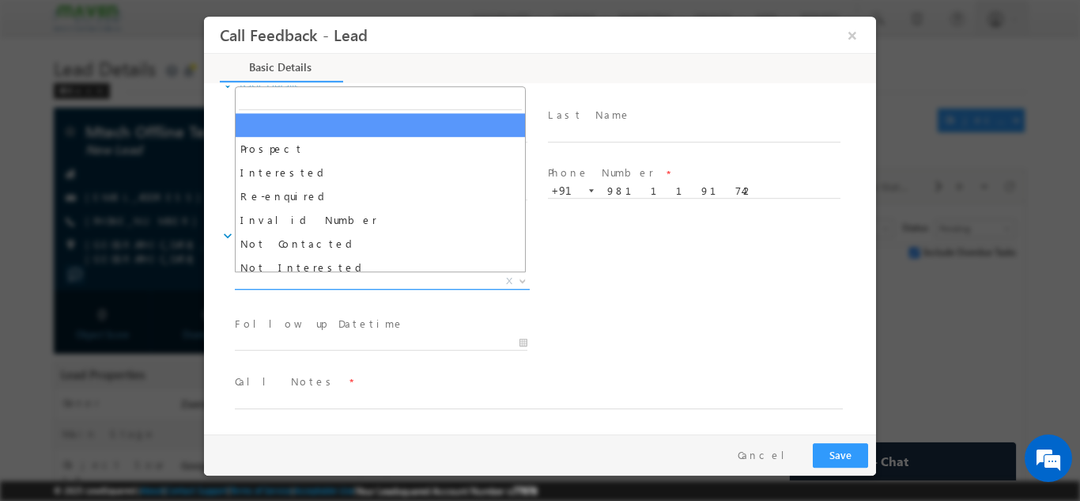
click at [344, 283] on span "X" at bounding box center [382, 281] width 295 height 16
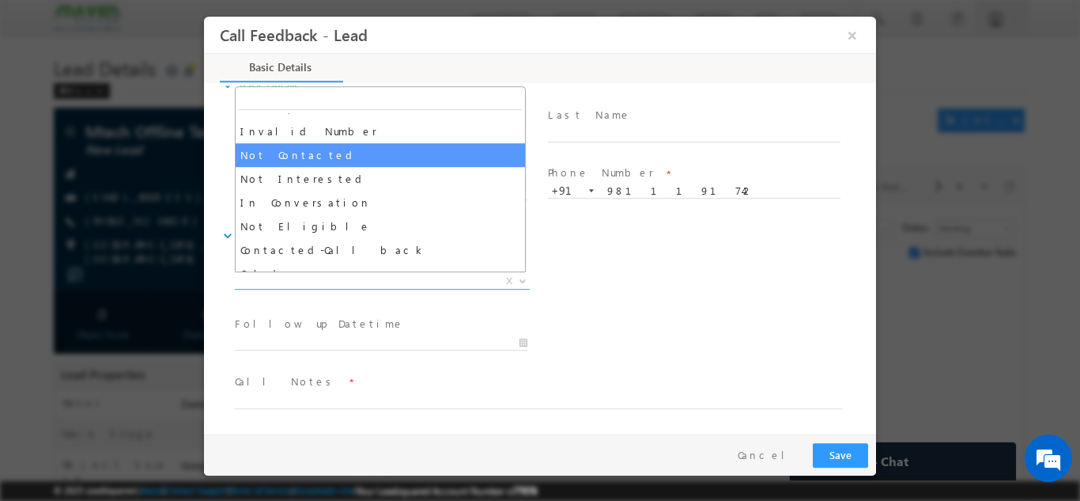
scroll to position [89, 0]
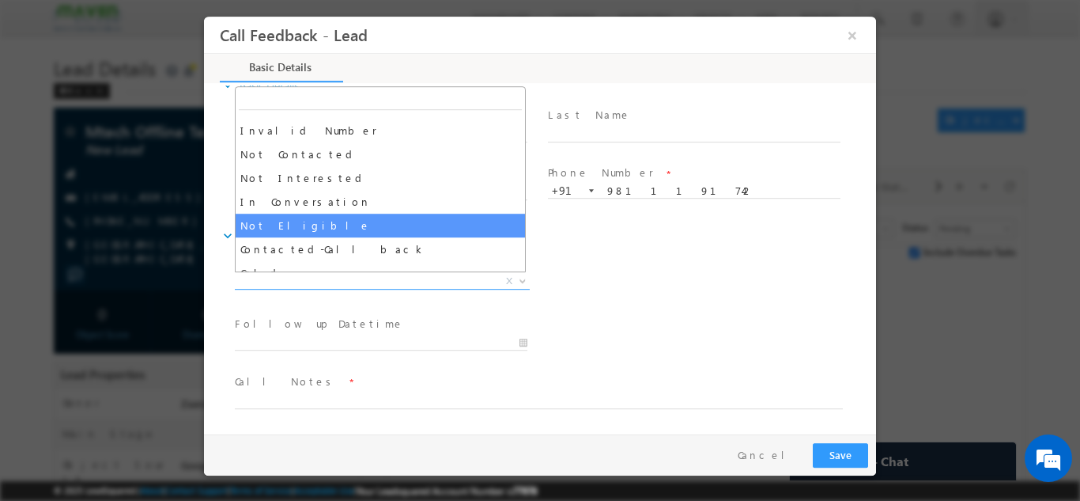
select select "Not Eligible"
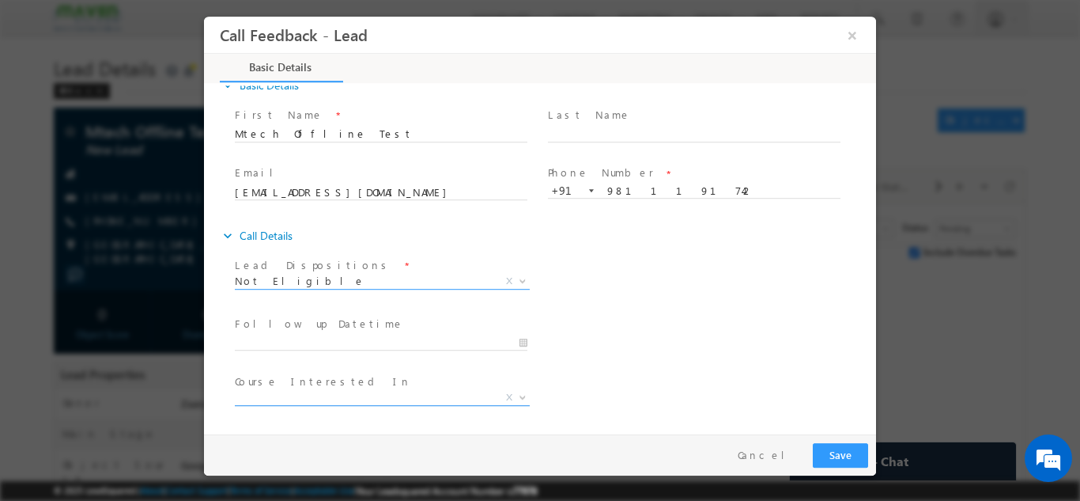
scroll to position [84, 0]
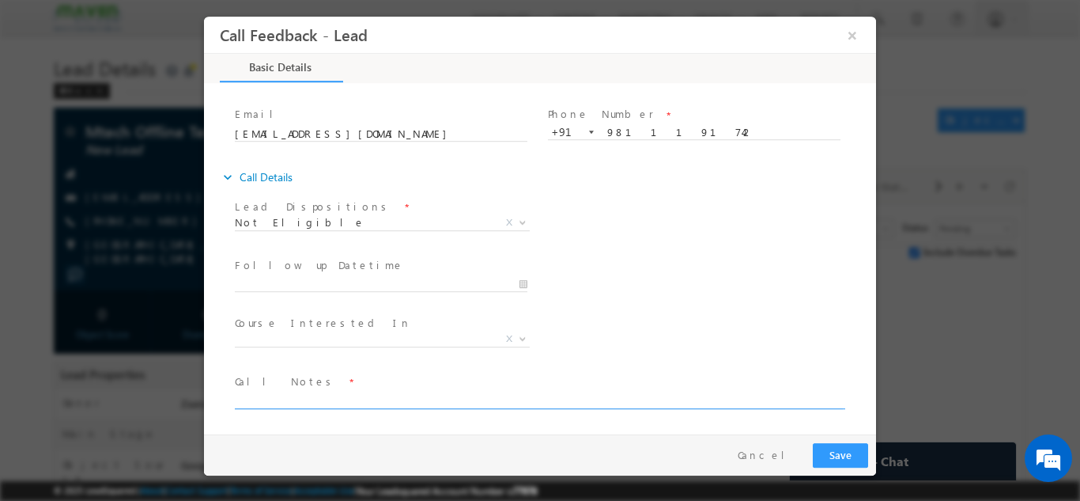
click at [342, 395] on textarea at bounding box center [539, 399] width 608 height 18
type textarea "e"
type textarea "Test Lead"
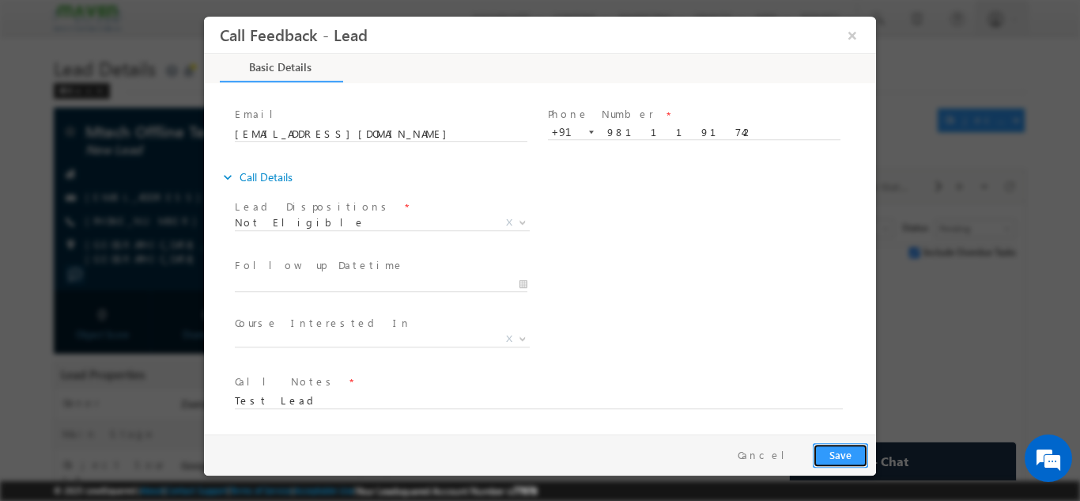
click at [831, 453] on button "Save" at bounding box center [840, 454] width 55 height 25
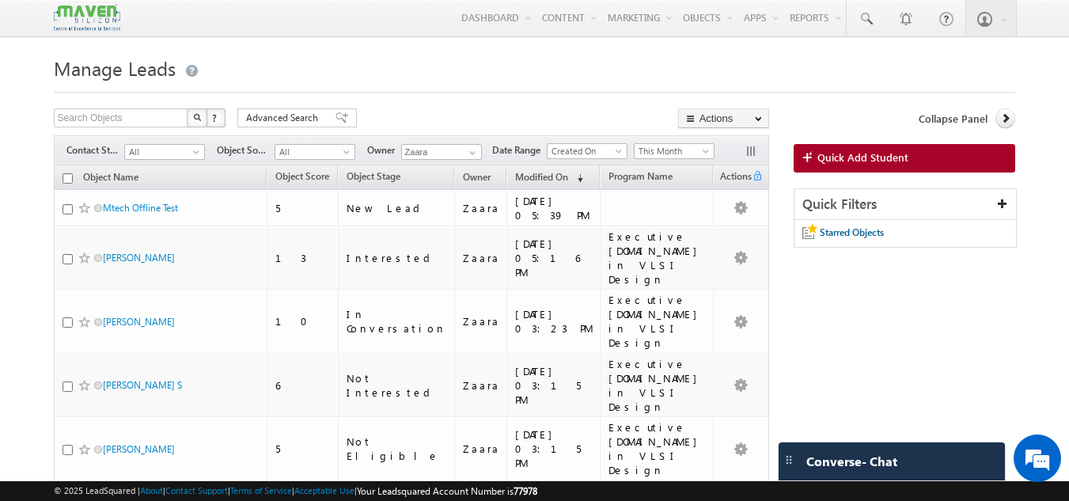
click at [242, 77] on h1 "Manage Leads" at bounding box center [535, 66] width 962 height 31
